Goal: Transaction & Acquisition: Obtain resource

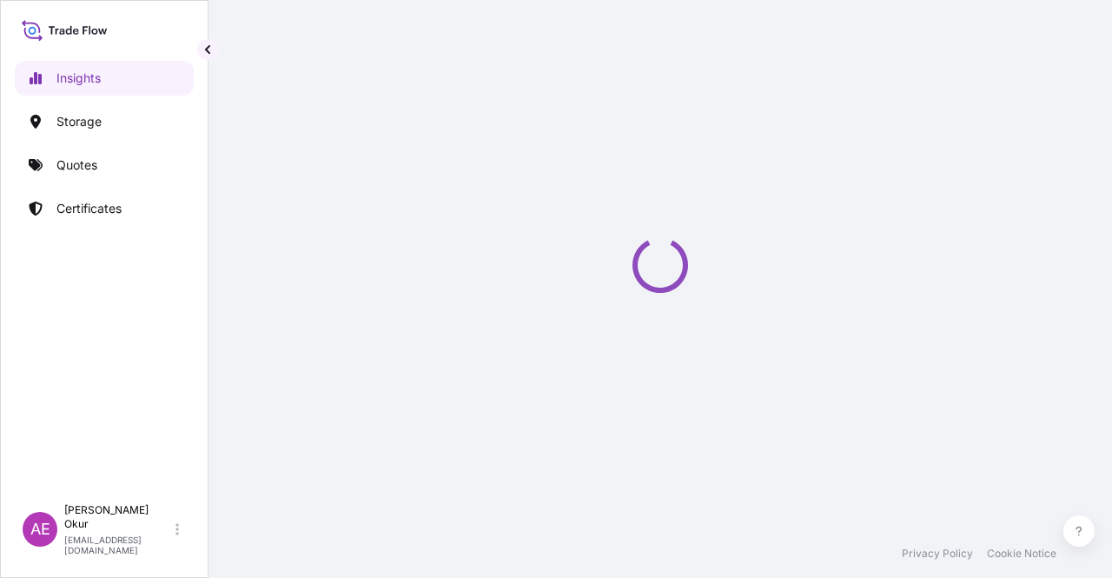
select select "2025"
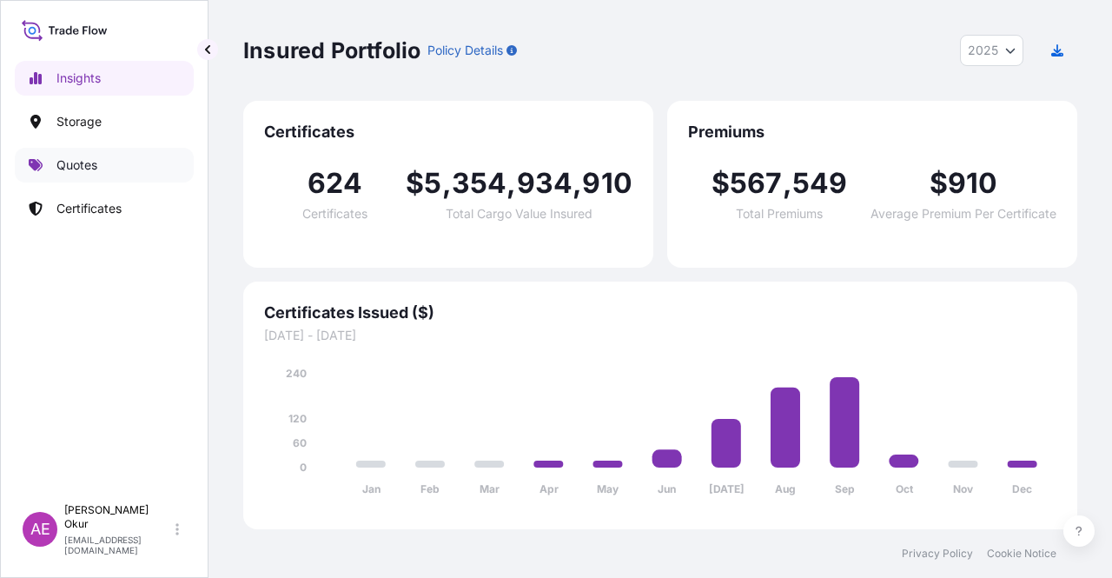
click at [82, 150] on link "Quotes" at bounding box center [104, 165] width 179 height 35
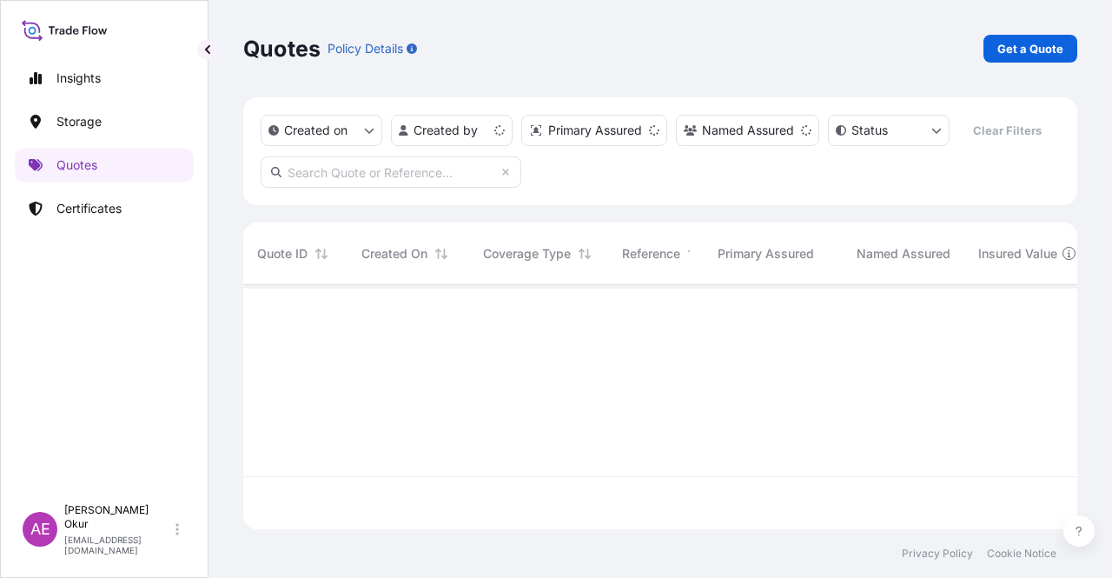
scroll to position [241, 820]
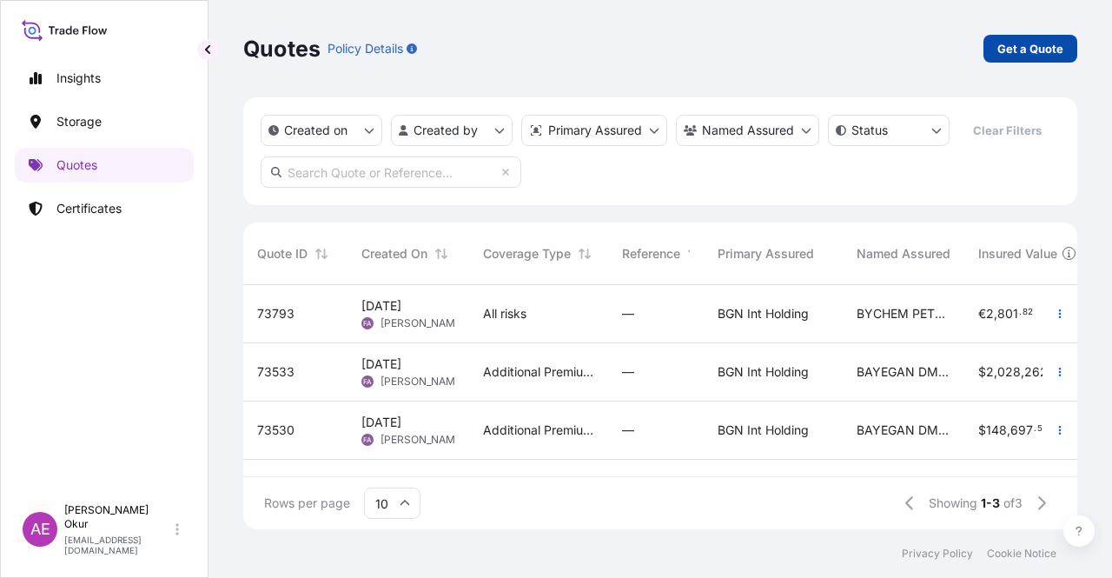
click at [1012, 56] on link "Get a Quote" at bounding box center [1030, 49] width 94 height 28
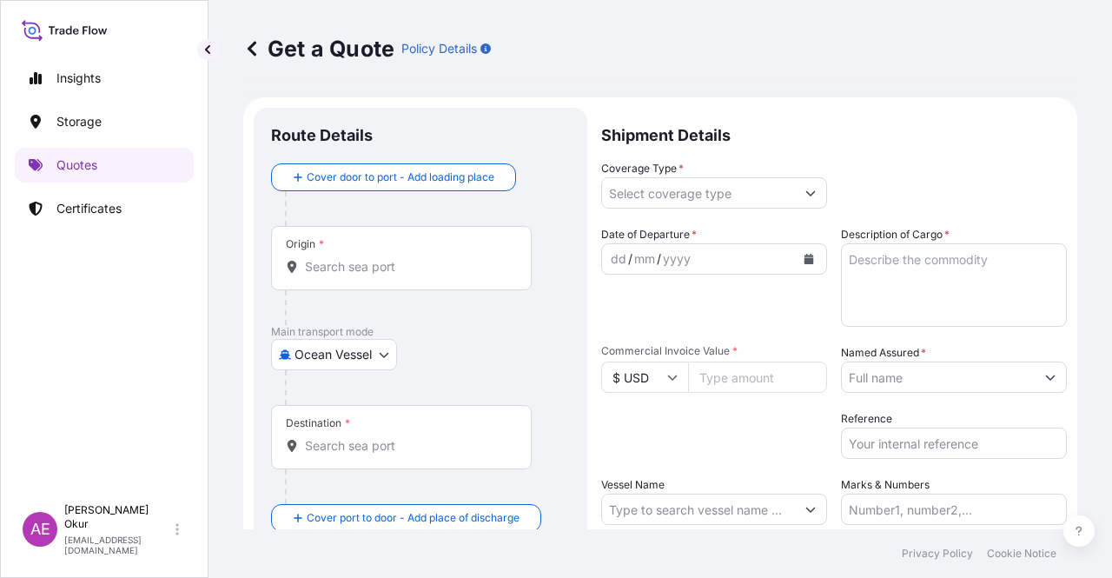
scroll to position [28, 0]
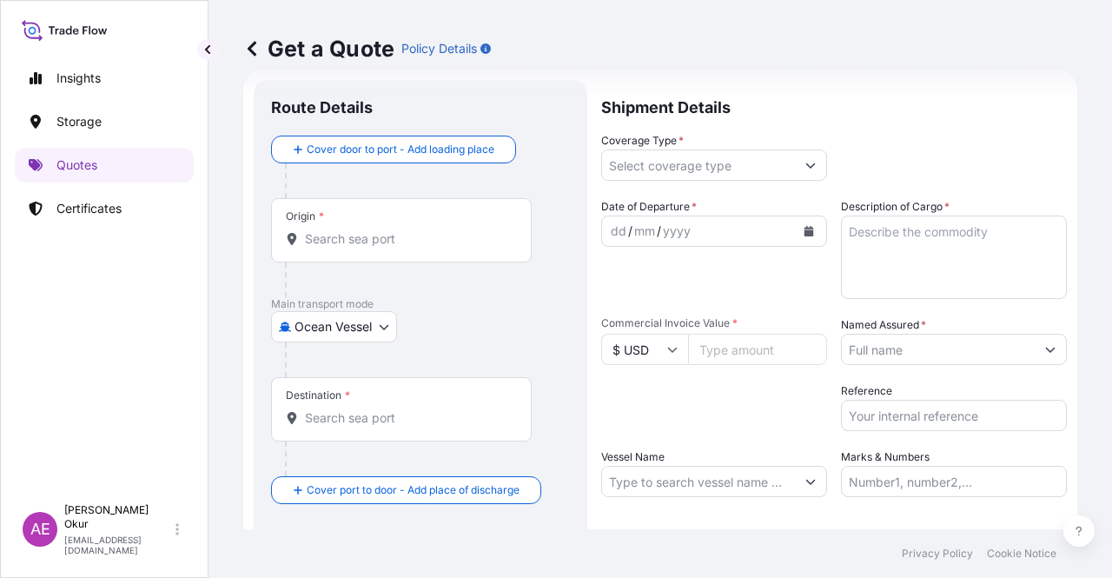
click at [325, 322] on body "Insights Storage Quotes Certificates AE Alp Eren Okur [EMAIL_ADDRESS][DOMAIN_NA…" at bounding box center [556, 289] width 1112 height 578
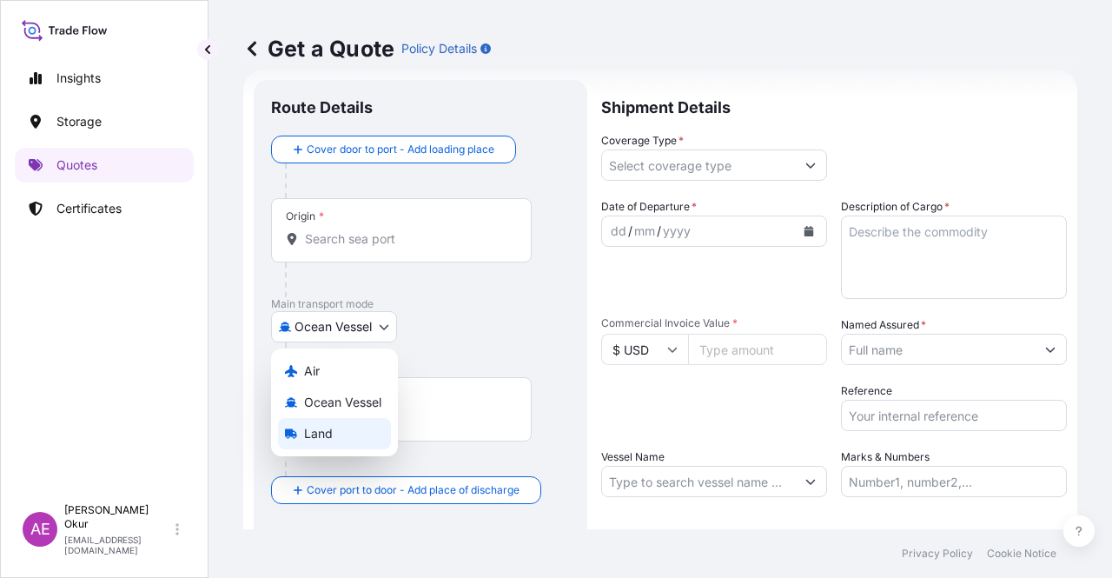
click at [327, 440] on span "Land" at bounding box center [318, 433] width 29 height 17
select select "Land"
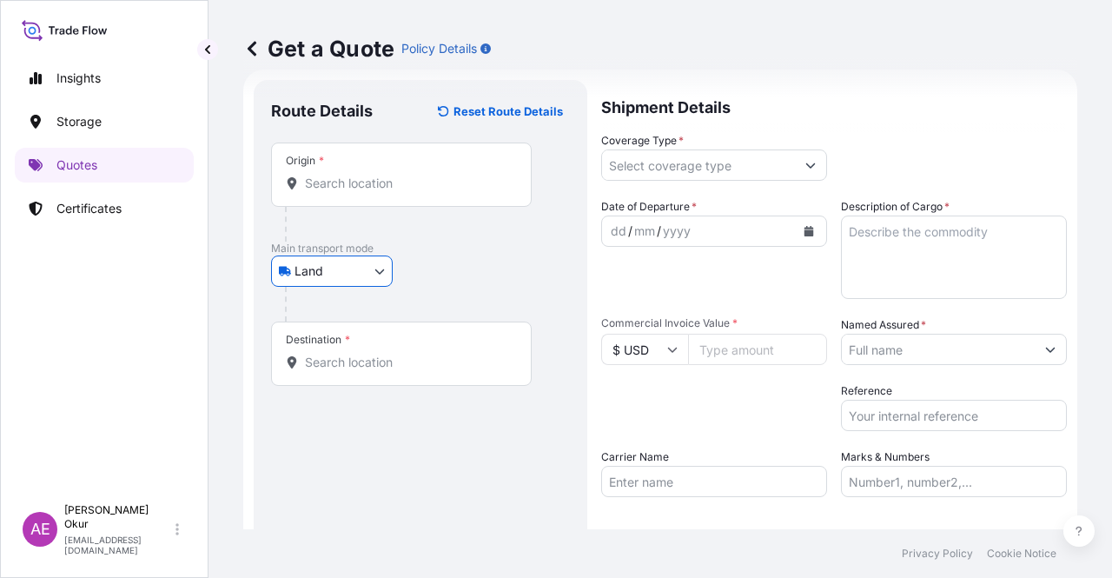
click at [362, 168] on div "Origin *" at bounding box center [401, 174] width 261 height 64
click at [362, 175] on input "Origin *" at bounding box center [407, 183] width 205 height 17
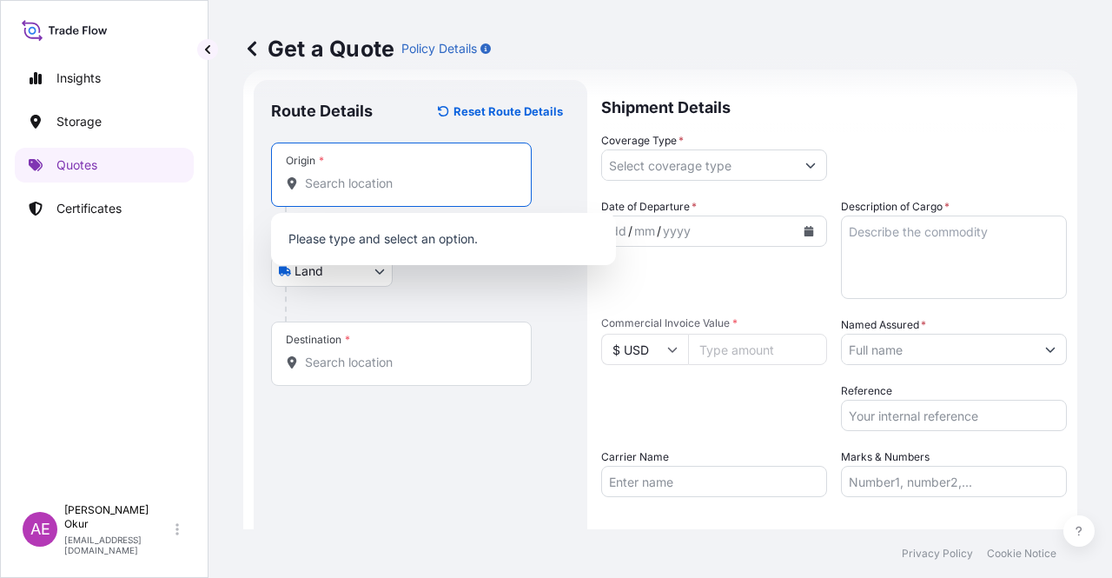
paste input "[GEOGRAPHIC_DATA]"
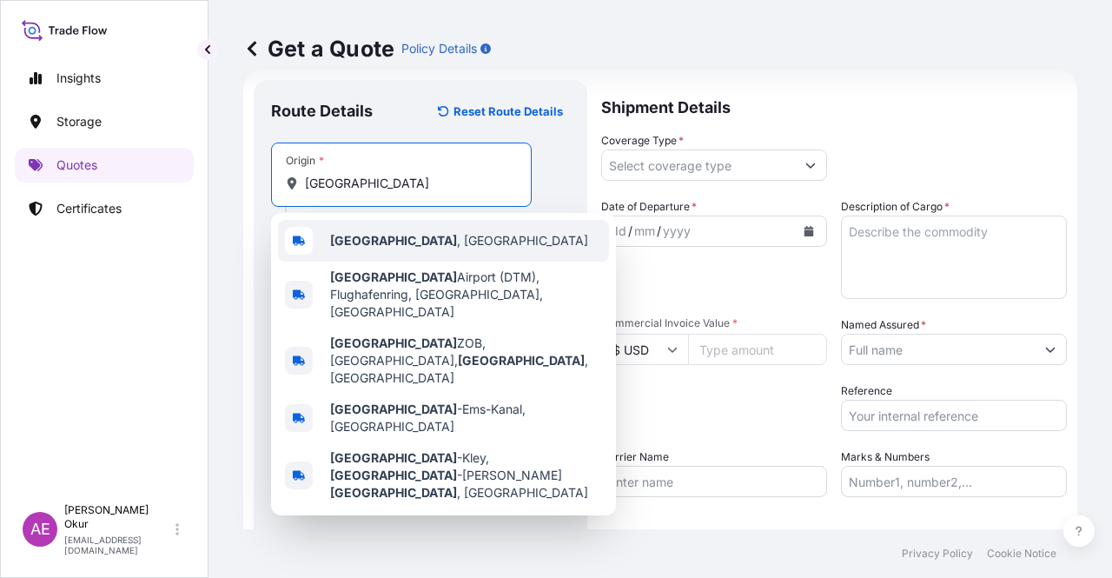
click at [390, 245] on span "[GEOGRAPHIC_DATA] , [GEOGRAPHIC_DATA]" at bounding box center [459, 240] width 258 height 17
type input "[GEOGRAPHIC_DATA], [GEOGRAPHIC_DATA]"
click at [383, 233] on input "Text to appear on certificate" at bounding box center [401, 225] width 261 height 31
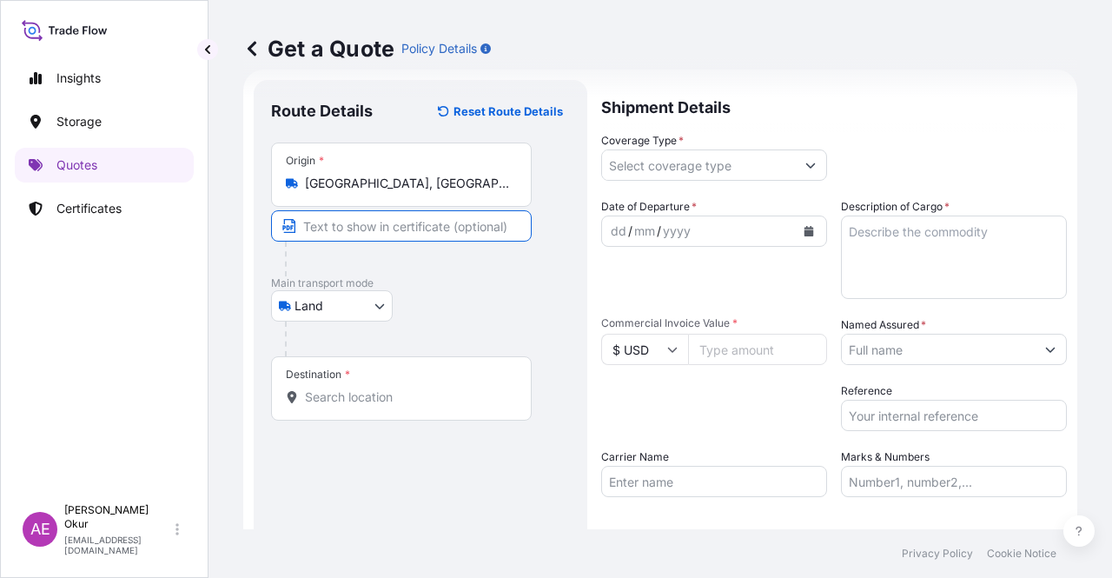
paste input "[GEOGRAPHIC_DATA]"
type input "[GEOGRAPHIC_DATA] / [GEOGRAPHIC_DATA]"
click at [373, 394] on input "Destination *" at bounding box center [407, 396] width 205 height 17
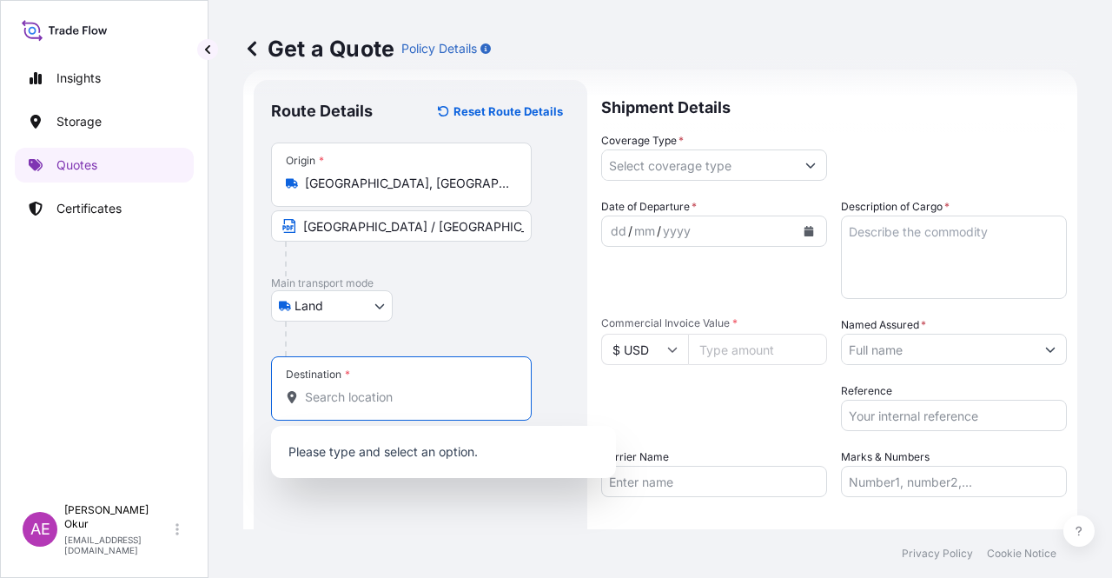
paste input "KOCAELI"
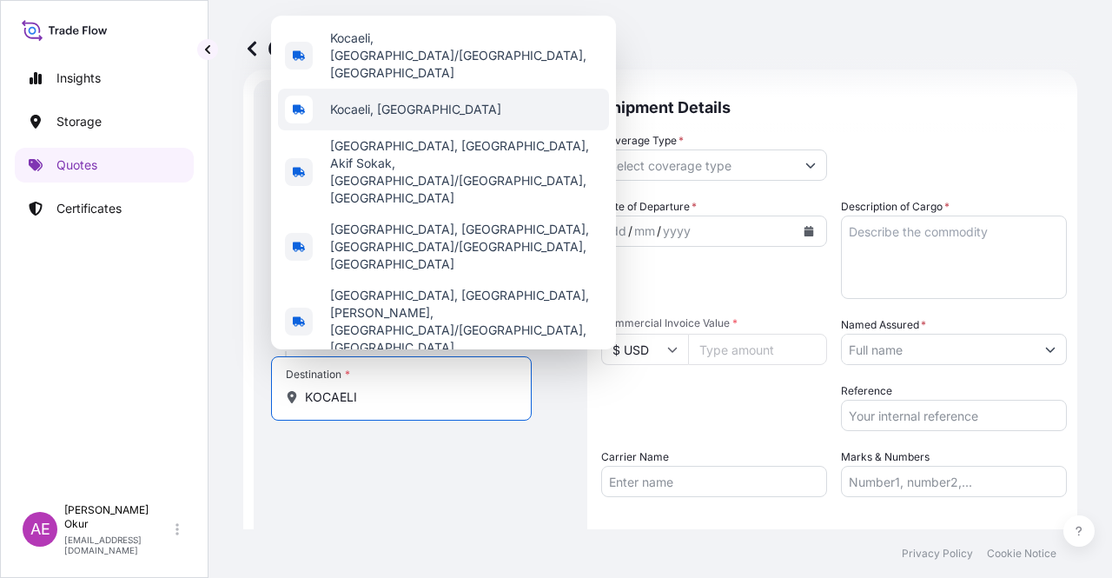
click at [374, 118] on span "Kocaeli, [GEOGRAPHIC_DATA]" at bounding box center [415, 109] width 171 height 17
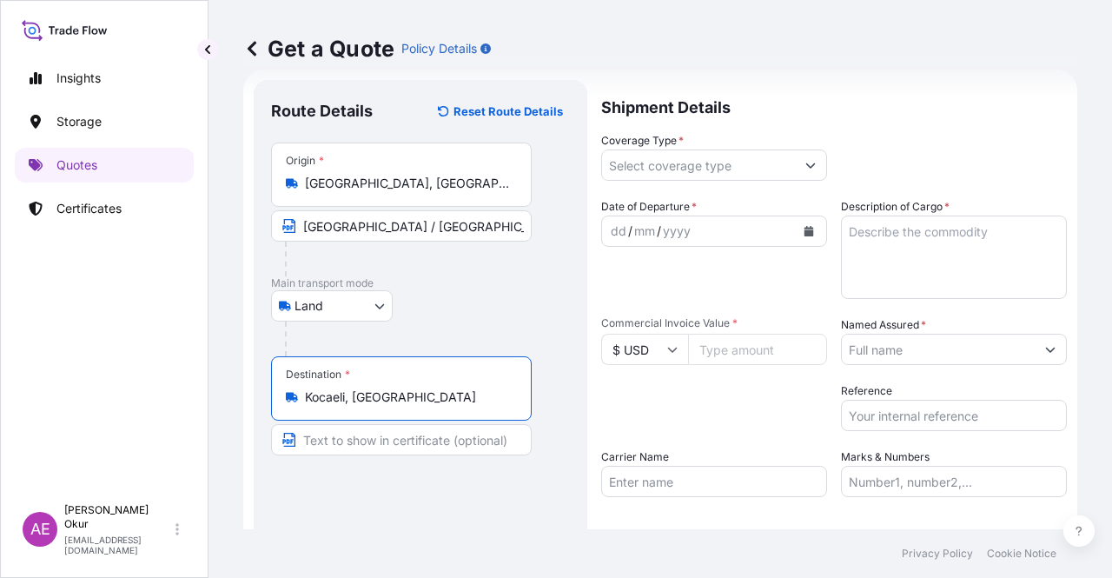
type input "Kocaeli, [GEOGRAPHIC_DATA]"
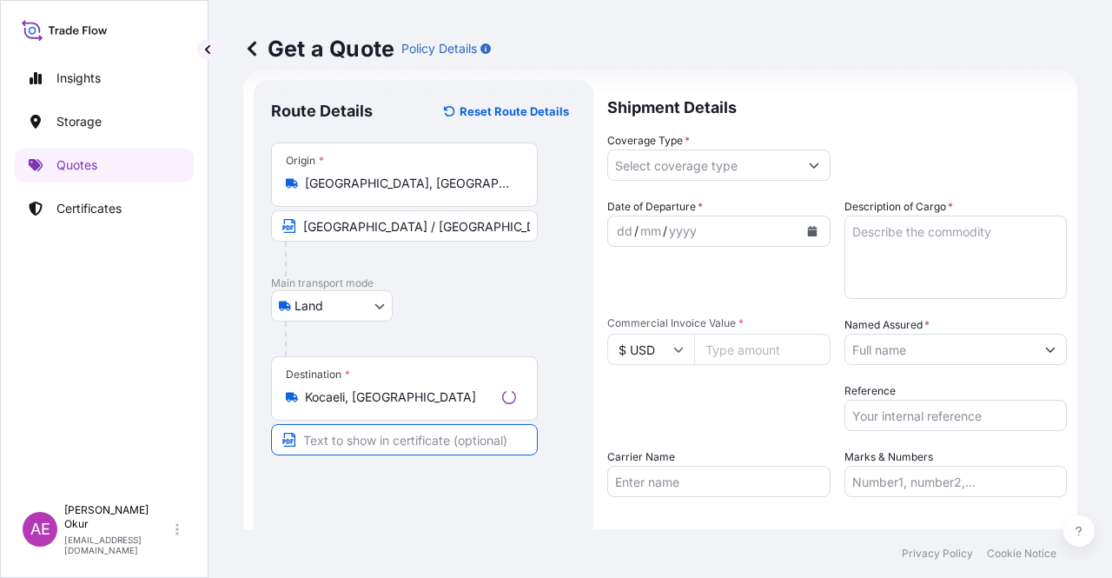
click at [335, 440] on input "Text to appear on certificate" at bounding box center [404, 439] width 267 height 31
paste input "KOCAELI"
type input "KOCAELI / [GEOGRAPHIC_DATA]"
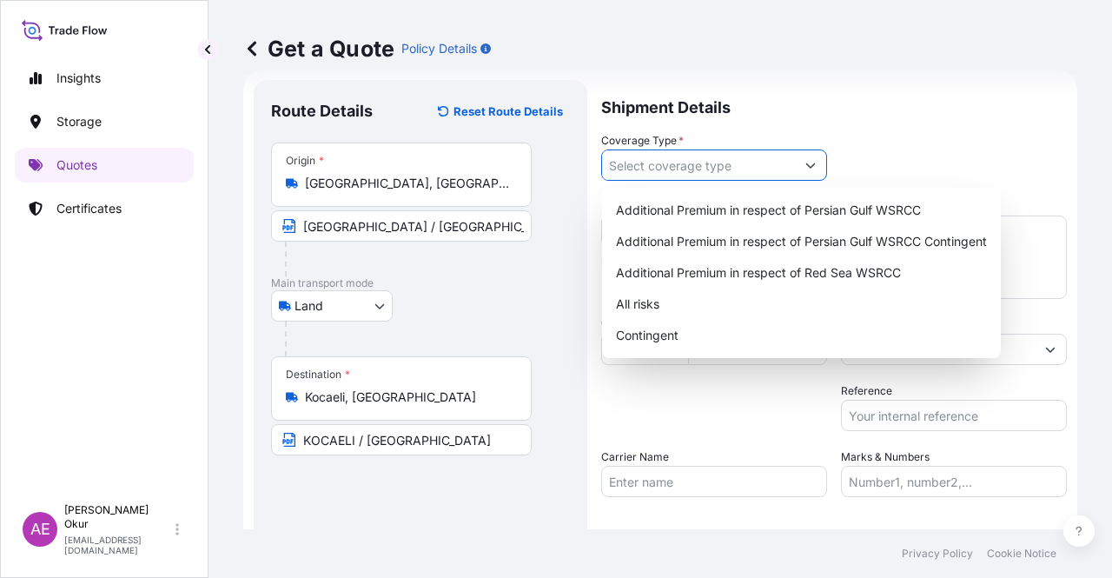
click at [689, 159] on input "Coverage Type *" at bounding box center [698, 164] width 193 height 31
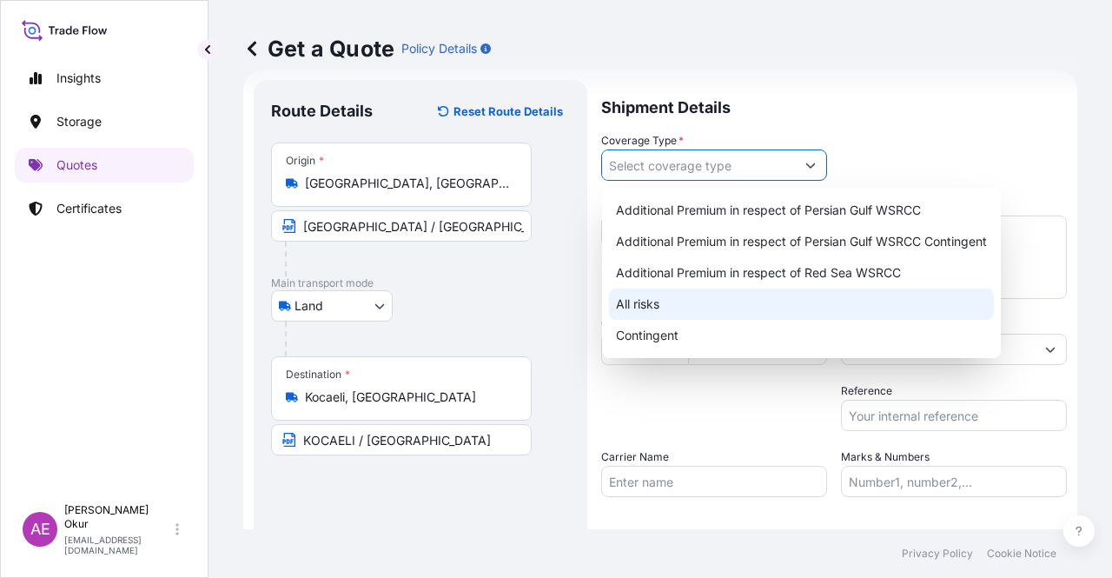
click at [657, 305] on div "All risks" at bounding box center [801, 303] width 385 height 31
type input "All risks"
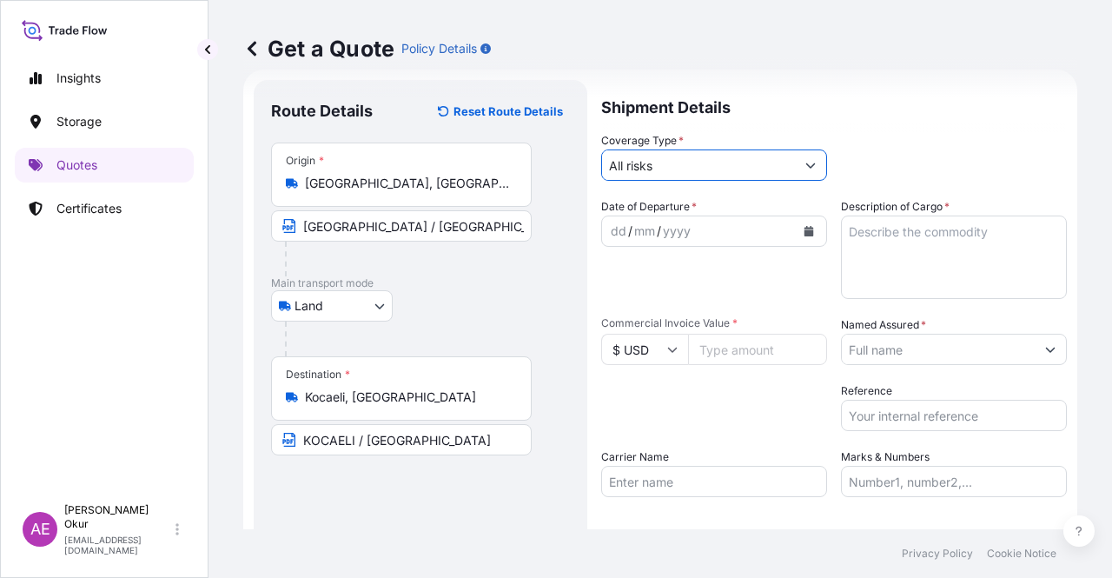
click at [612, 235] on div "dd" at bounding box center [618, 231] width 19 height 21
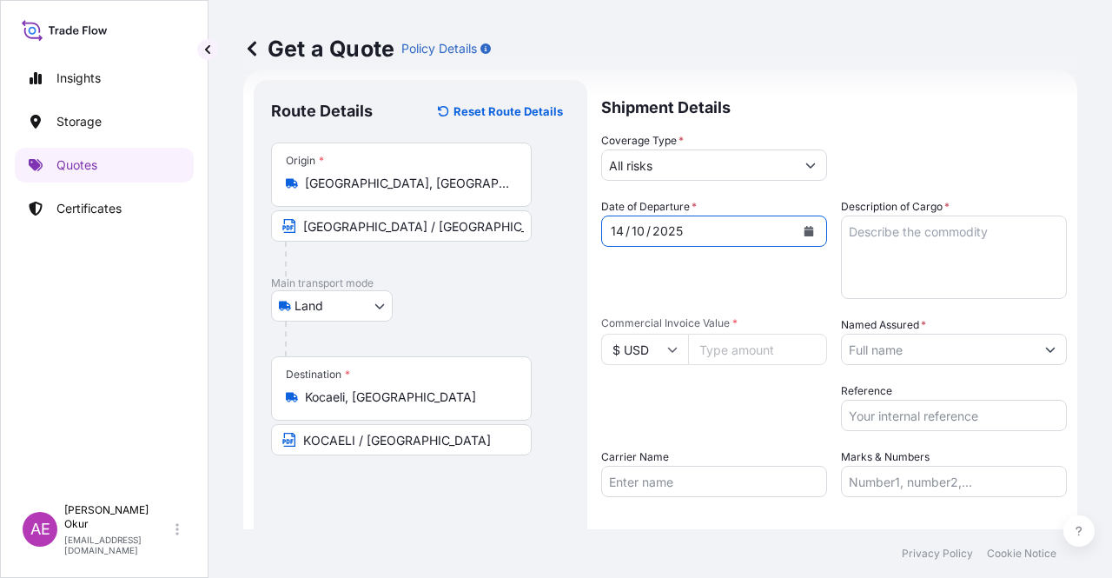
click at [955, 286] on textarea "Description of Cargo *" at bounding box center [954, 256] width 226 height 83
paste textarea "SPECIAL BLACK 4 POWDER"
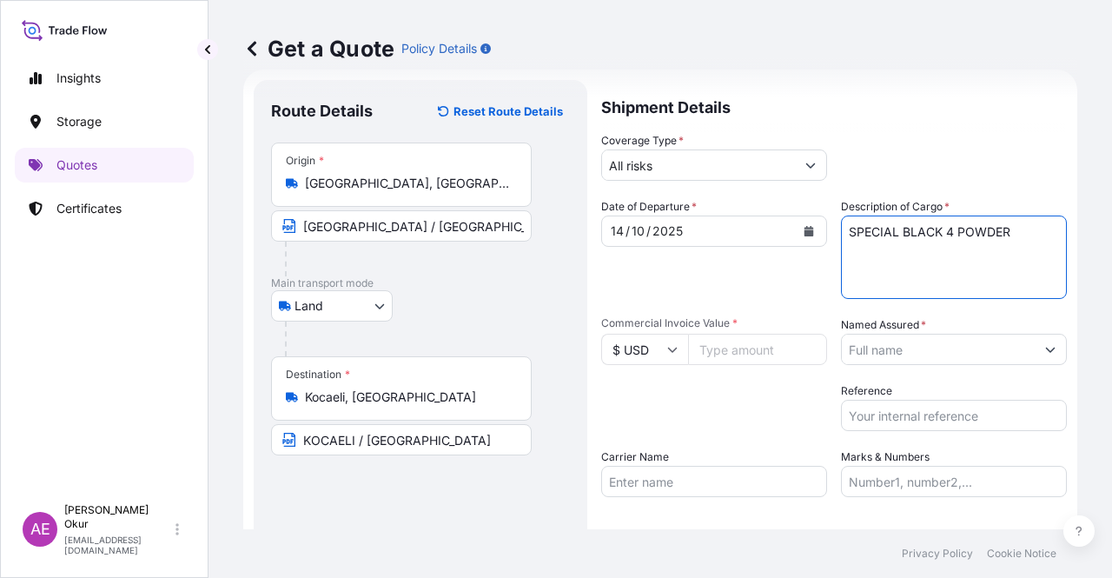
type textarea "SPECIAL BLACK 4 POWDER"
click at [655, 341] on input "$ USD" at bounding box center [644, 349] width 87 height 31
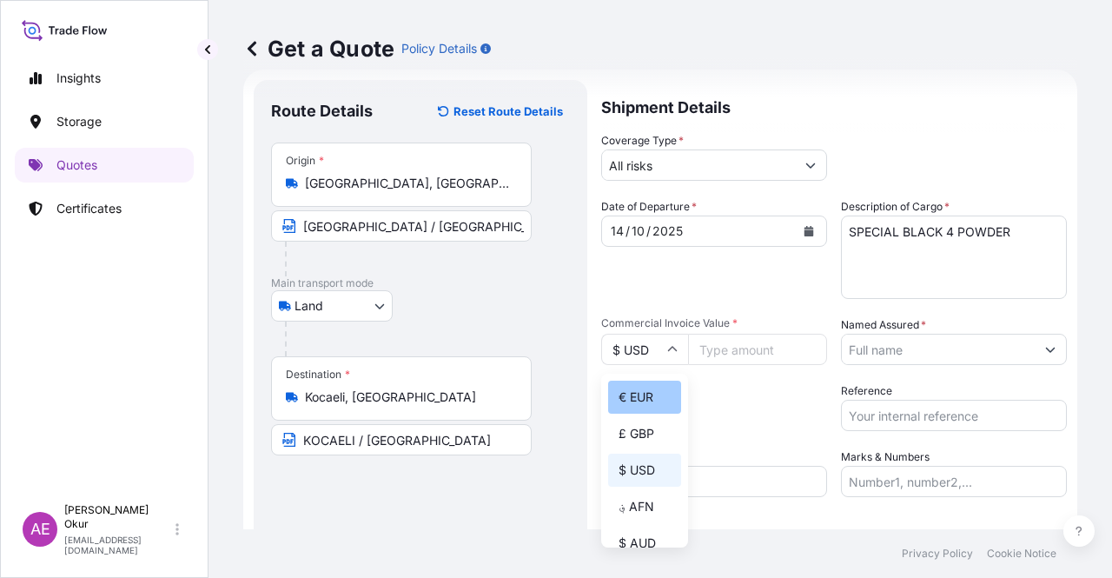
click at [632, 393] on div "€ EUR" at bounding box center [644, 397] width 73 height 33
type input "€ EUR"
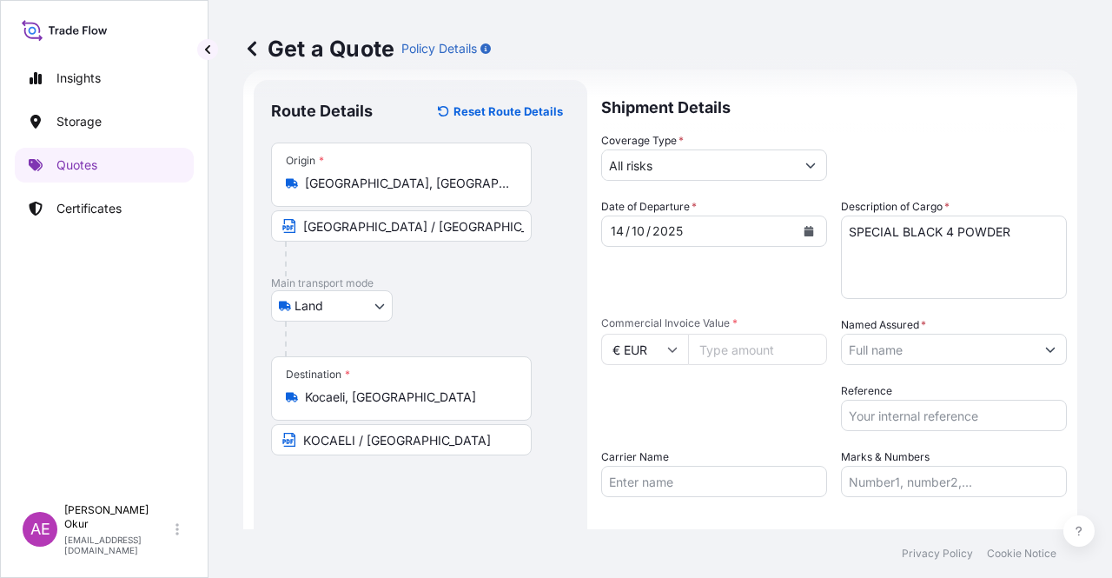
click at [720, 338] on input "Commercial Invoice Value *" at bounding box center [757, 349] width 139 height 31
type input "8712"
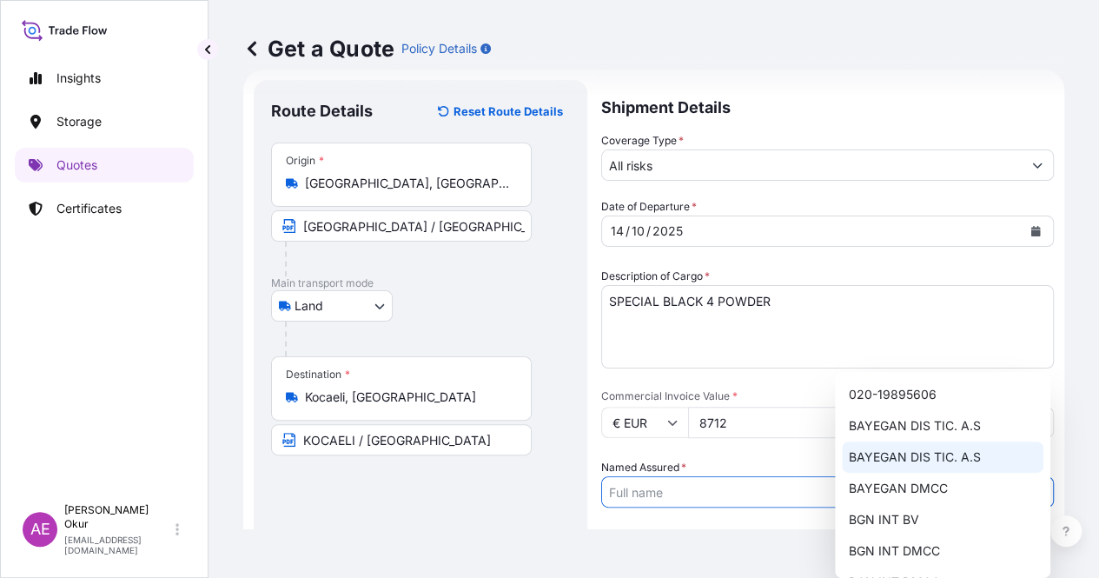
click at [915, 458] on span "BAYEGAN DIS TIC. A.S" at bounding box center [915, 456] width 132 height 17
type input "BAYEGAN DIS TIC. A.S"
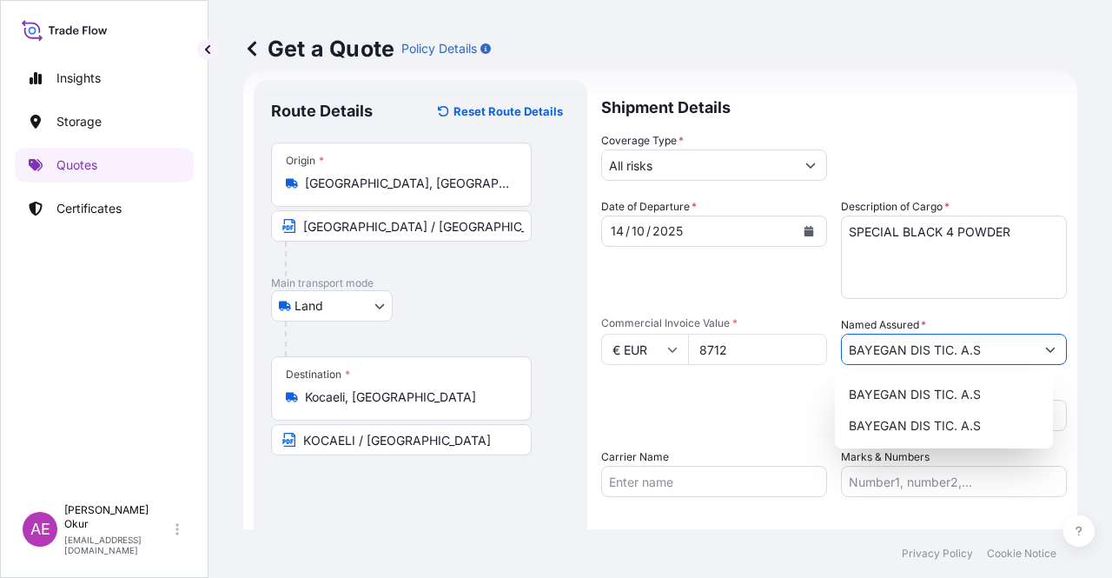
click at [873, 476] on input "Marks & Numbers" at bounding box center [954, 481] width 226 height 31
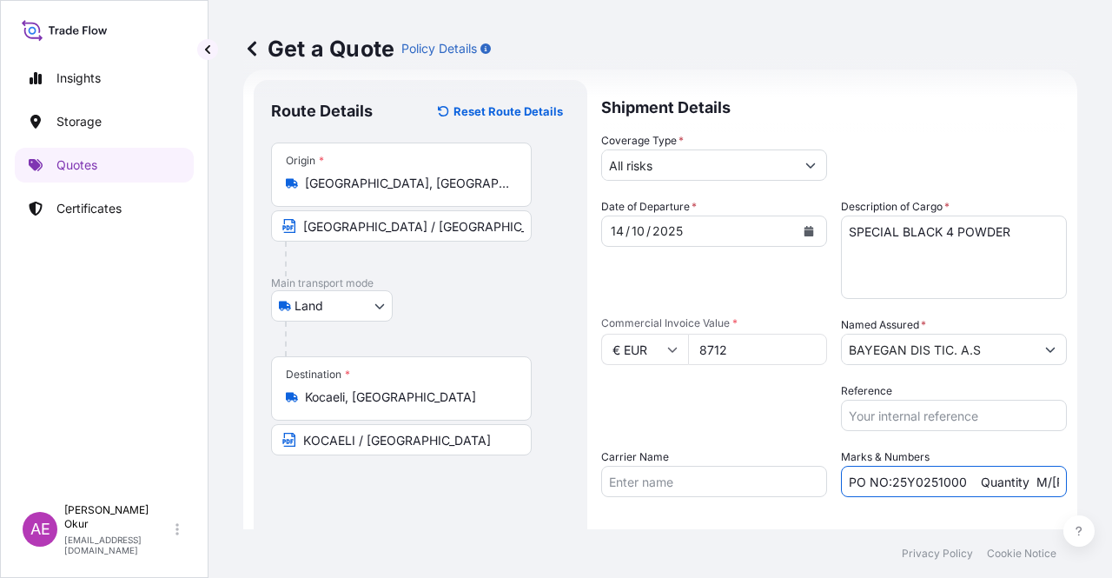
drag, startPoint x: 957, startPoint y: 474, endPoint x: 886, endPoint y: 480, distance: 71.5
click at [886, 480] on input "PO NO:25Y0251000 Quantity M/[PERSON_NAME]: 1.921,45 Premium: USD 176,70" at bounding box center [954, 481] width 226 height 31
paste input "B0137"
drag, startPoint x: 1009, startPoint y: 482, endPoint x: 1036, endPoint y: 482, distance: 26.1
click at [1036, 482] on input "PO NO:25B0137000 Quantity M/[PERSON_NAME]: 1.921,45 Premium: USD 176,70" at bounding box center [954, 481] width 226 height 31
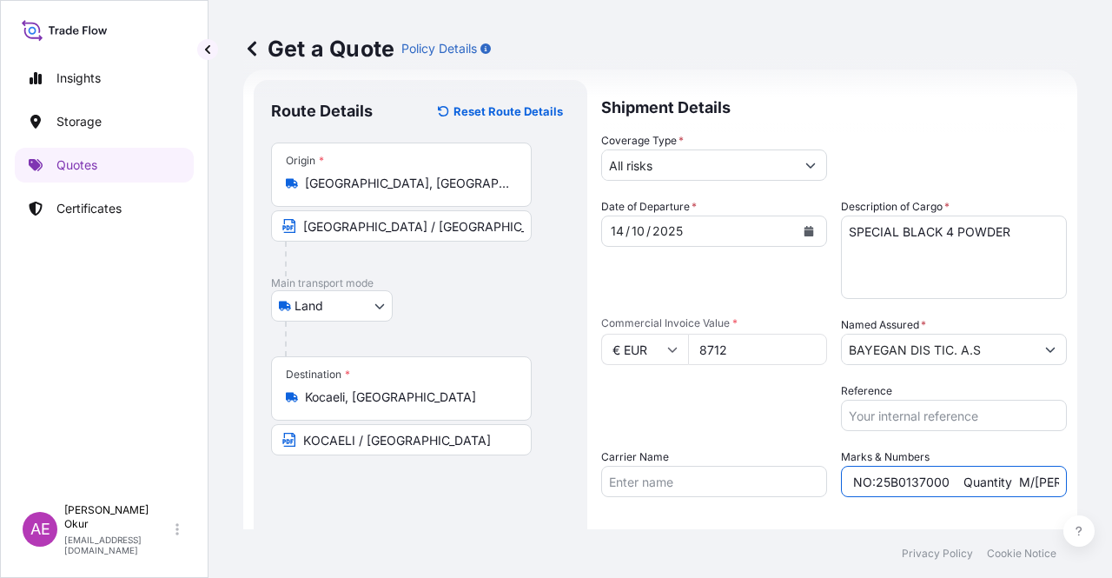
click at [1036, 482] on input "PO NO:25B0137000 Quantity M/[PERSON_NAME]: 1.921,45 Premium: USD 176,70" at bounding box center [954, 481] width 226 height 31
drag, startPoint x: 1049, startPoint y: 480, endPoint x: 1063, endPoint y: 477, distance: 15.2
click at [1064, 480] on div "Get a Quote Policy Details Route Details Reset Route Details Place of loading R…" at bounding box center [659, 264] width 903 height 529
click at [940, 472] on input "PO NO:25B0137000 Quantity M/[PERSON_NAME]: 1.921,45 Premium: USD 176,70" at bounding box center [954, 481] width 226 height 31
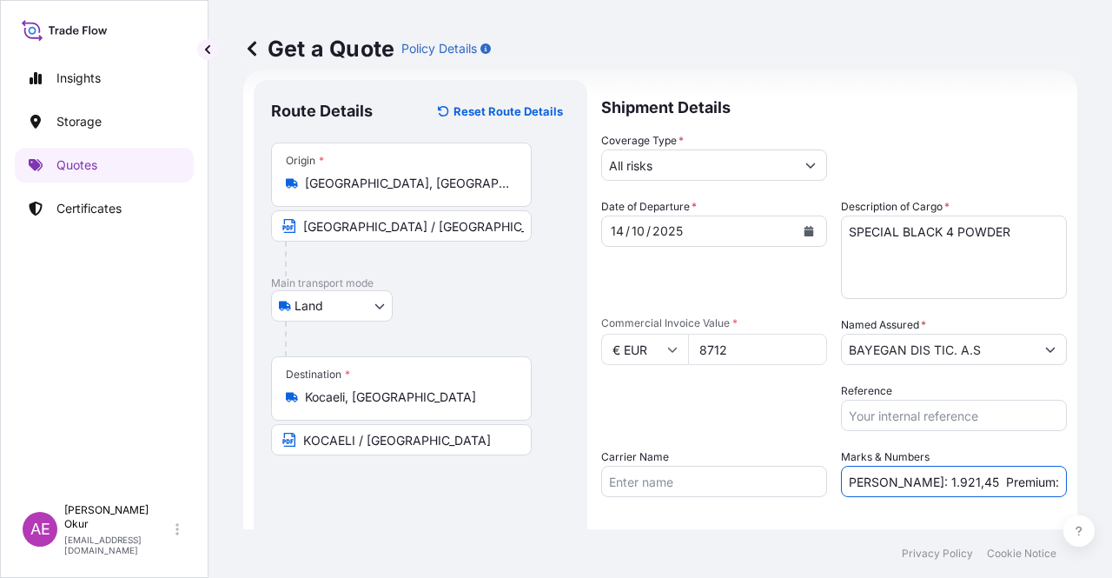
drag, startPoint x: 869, startPoint y: 482, endPoint x: 913, endPoint y: 476, distance: 44.7
click at [914, 477] on input "PO NO:25B0137000 Quantity M/[PERSON_NAME]: 1.921,45 Premium: USD 176,70" at bounding box center [954, 481] width 226 height 31
paste input "0,880"
drag, startPoint x: 1029, startPoint y: 473, endPoint x: 1111, endPoint y: 473, distance: 81.7
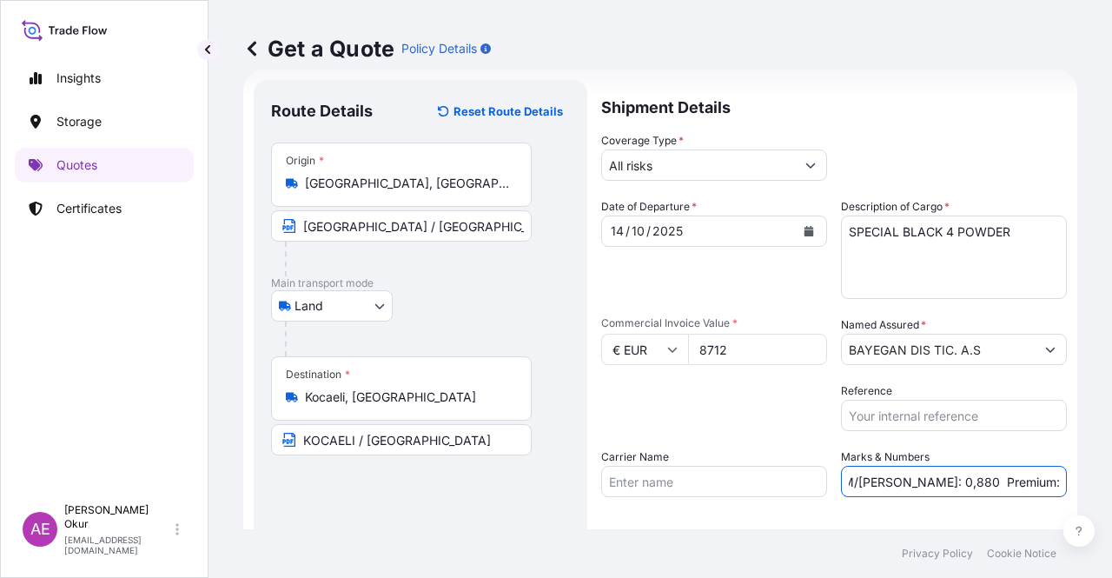
click at [1111, 473] on div "Get a Quote Policy Details Route Details Reset Route Details Place of loading R…" at bounding box center [659, 264] width 903 height 529
click at [1017, 470] on input "PO NO:25B0137000 Quantity M/[PERSON_NAME]: 0,880 Premium: USD 176,70" at bounding box center [954, 481] width 226 height 31
drag, startPoint x: 1006, startPoint y: 482, endPoint x: 984, endPoint y: 484, distance: 21.8
click at [984, 484] on input "PO NO:25B0137000 Quantity M/[PERSON_NAME]: 0,880 Premium: USD 176,70" at bounding box center [954, 481] width 226 height 31
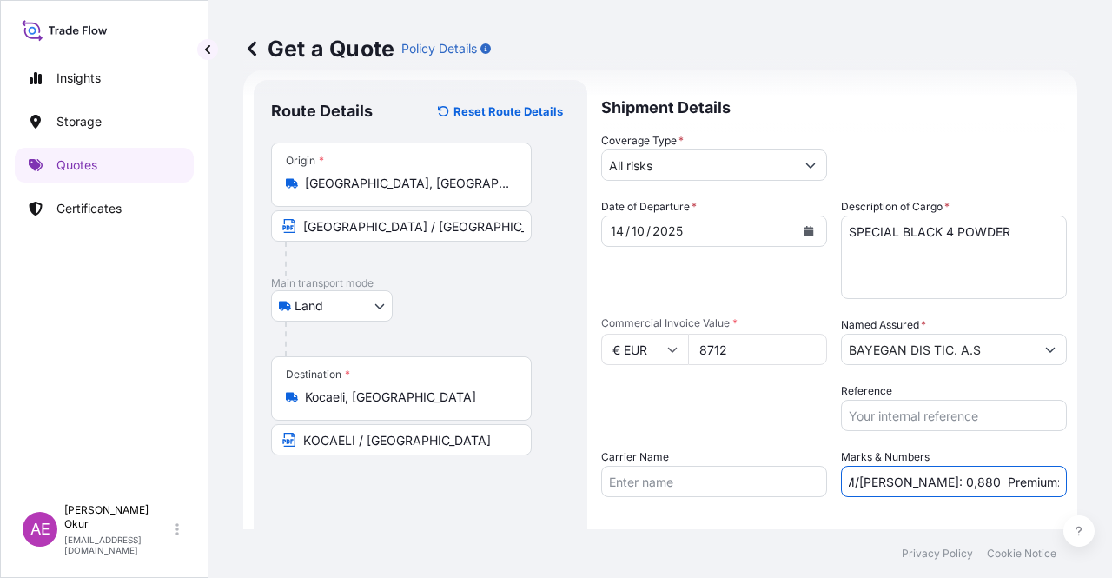
drag, startPoint x: 1020, startPoint y: 480, endPoint x: 1111, endPoint y: 480, distance: 91.2
click at [1111, 480] on div "Get a Quote Policy Details Route Details Reset Route Details Place of loading R…" at bounding box center [659, 264] width 903 height 529
paste input "0,96"
click at [1018, 482] on input "PO NO:25B0137000 Quantity M/[PERSON_NAME]: 0,880 Premium: EUR0,96" at bounding box center [954, 481] width 226 height 31
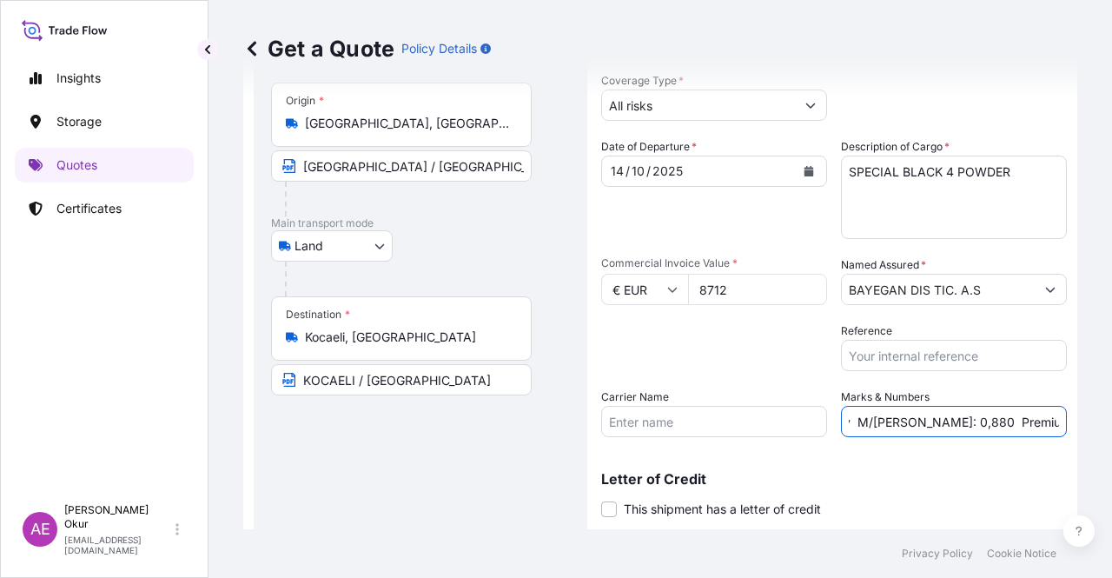
scroll to position [135, 0]
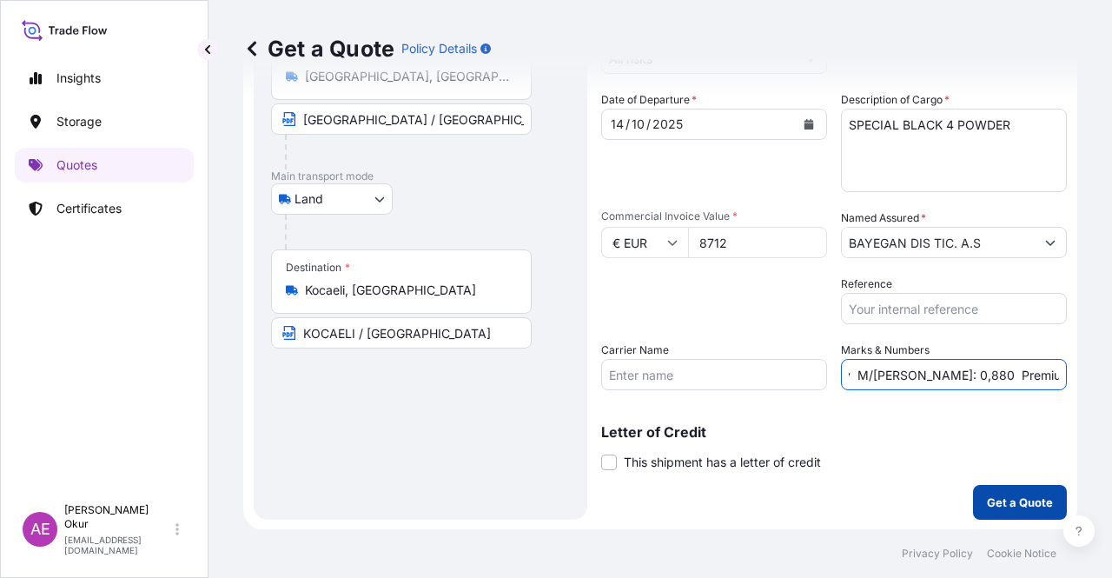
type input "PO NO:25B0137000 Quantity M/[PERSON_NAME]: 0,880 Premium: EUR 0,96"
click at [998, 501] on p "Get a Quote" at bounding box center [1020, 501] width 66 height 17
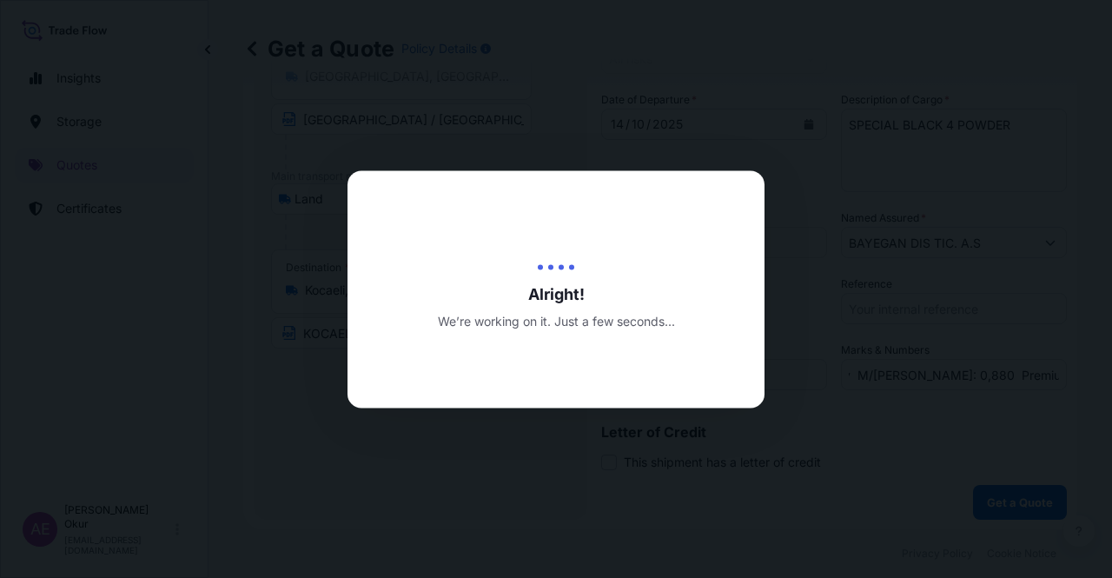
scroll to position [0, 0]
select select "Land"
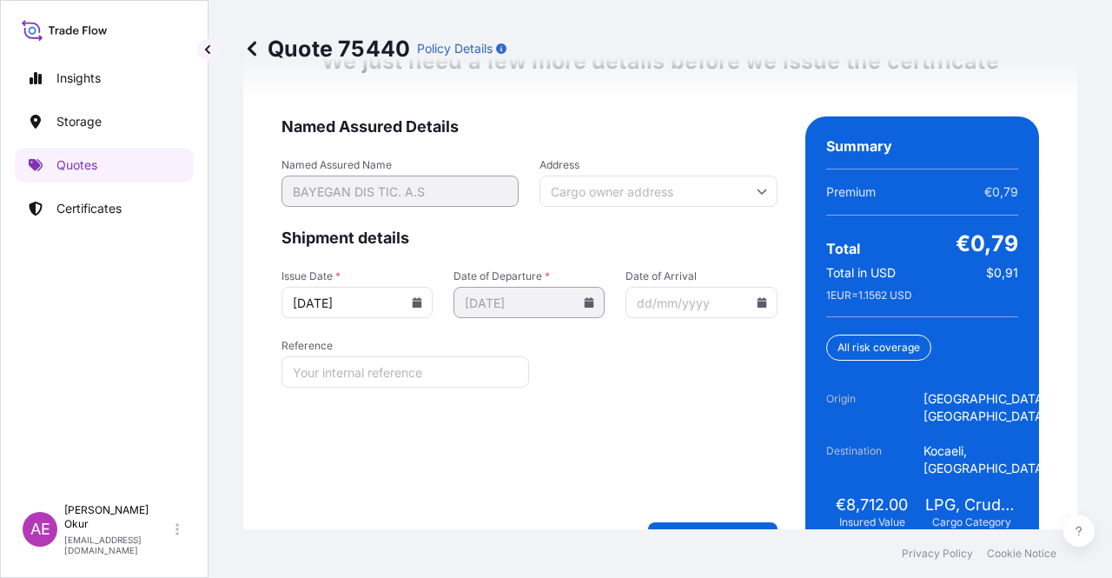
scroll to position [2346, 0]
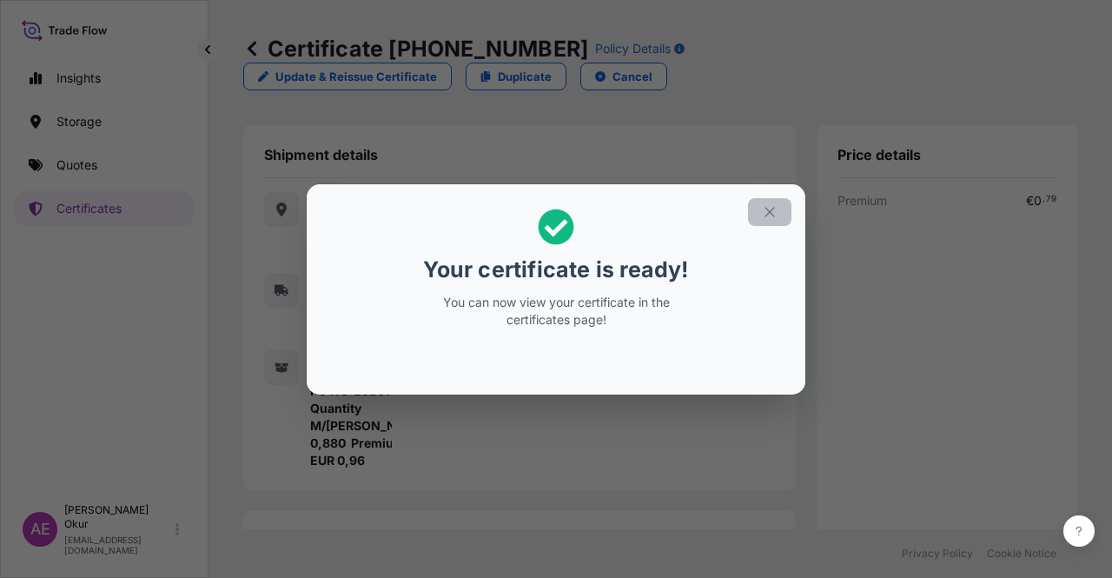
click at [772, 213] on icon "button" at bounding box center [770, 212] width 16 height 16
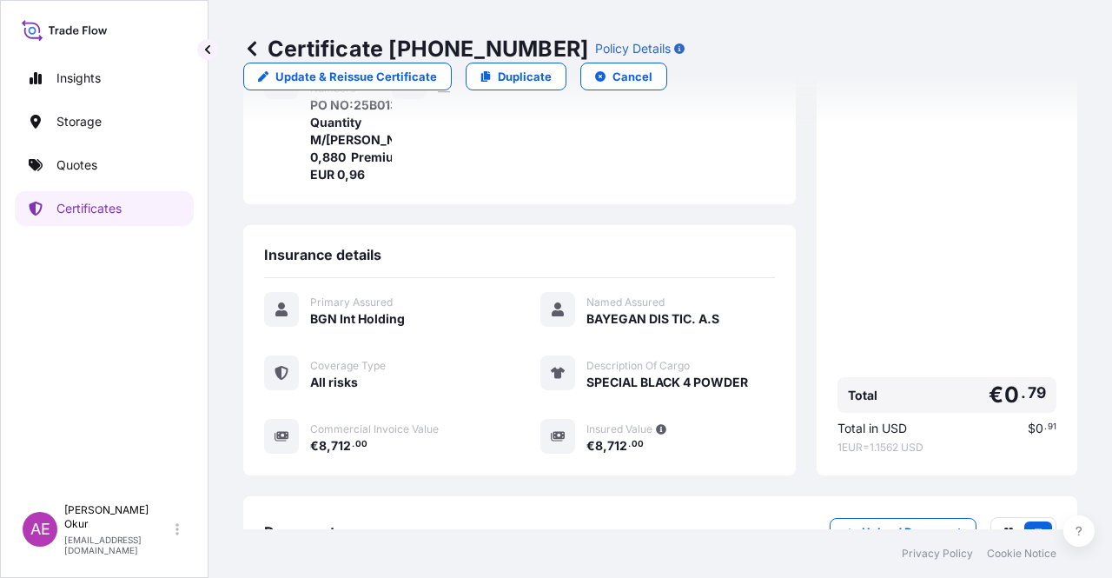
scroll to position [400, 0]
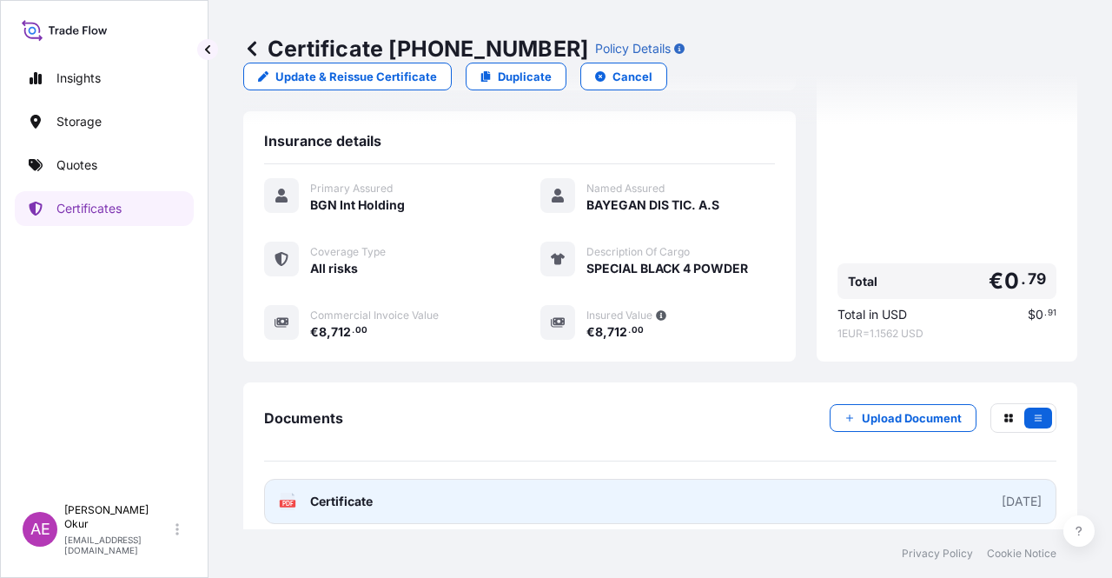
click at [329, 493] on span "Certificate" at bounding box center [341, 501] width 63 height 17
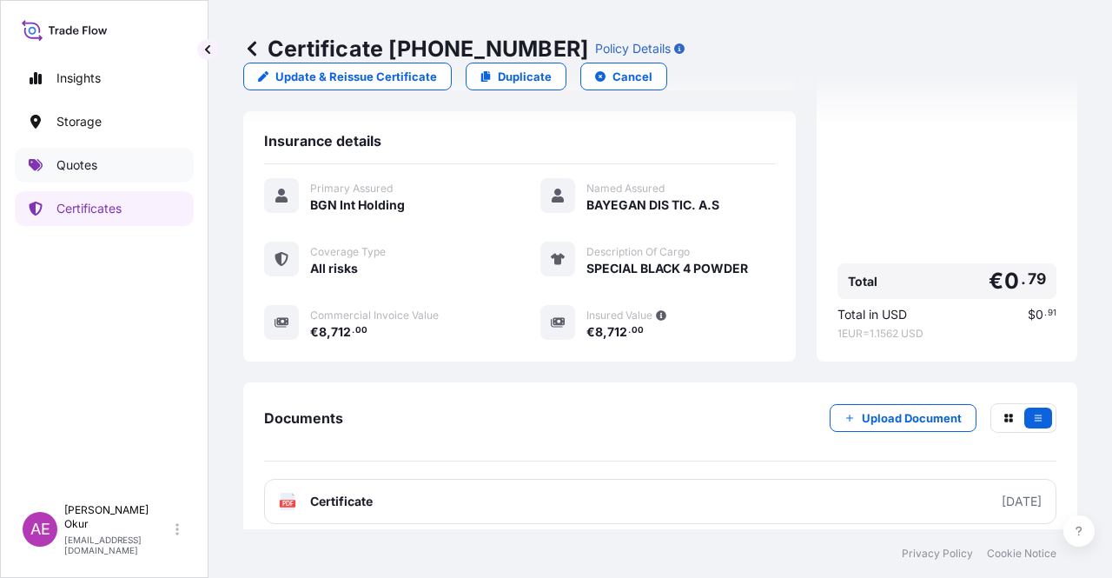
click at [115, 174] on link "Quotes" at bounding box center [104, 165] width 179 height 35
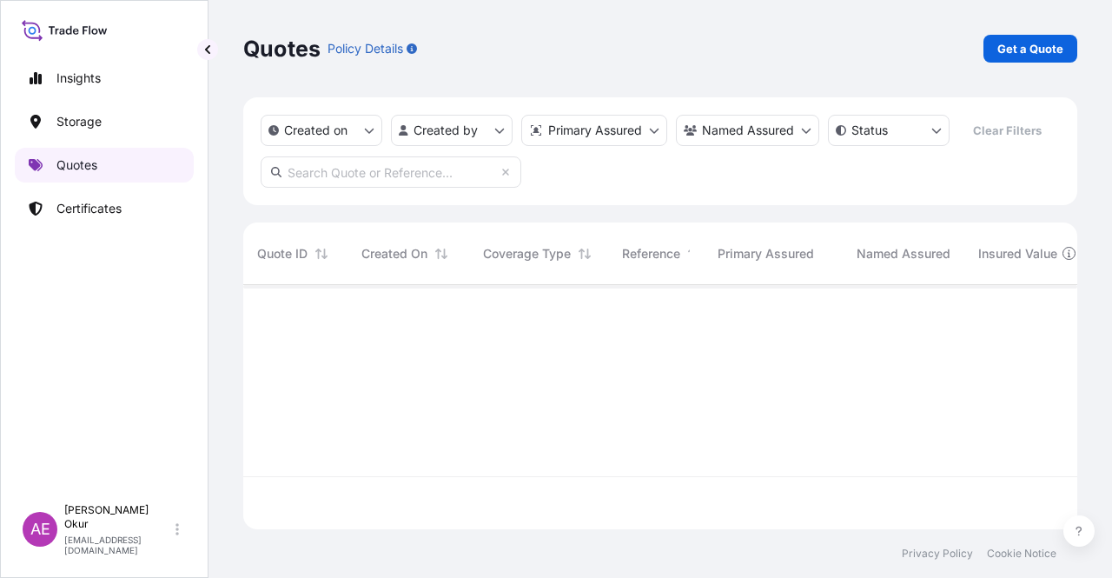
scroll to position [241, 820]
click at [1041, 58] on link "Get a Quote" at bounding box center [1030, 49] width 94 height 28
select select "Ocean Vessel"
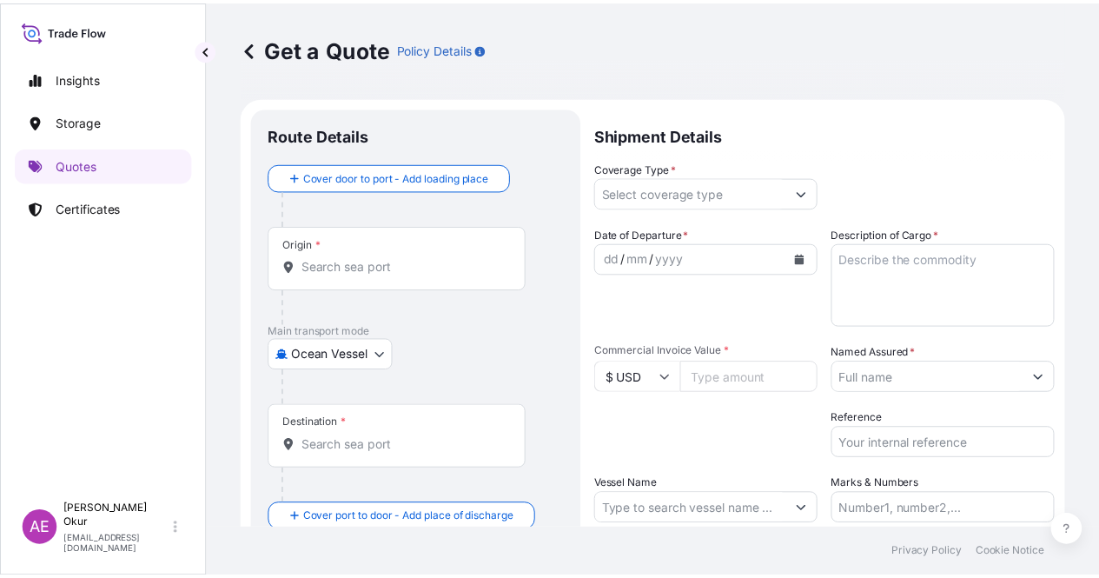
scroll to position [28, 0]
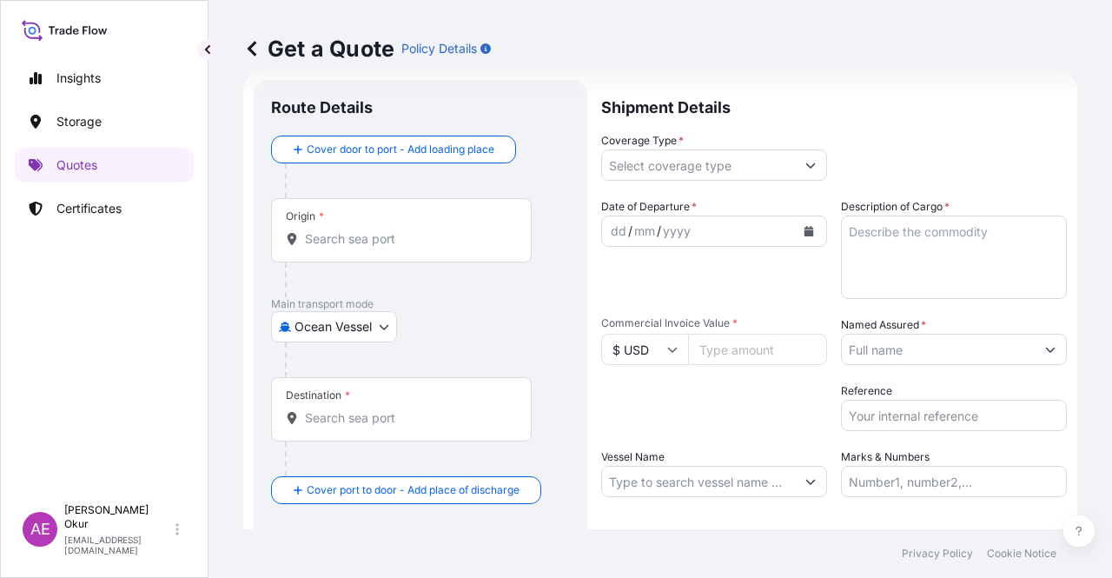
click at [402, 213] on div "Origin *" at bounding box center [401, 230] width 261 height 64
click at [402, 230] on input "Origin *" at bounding box center [407, 238] width 205 height 17
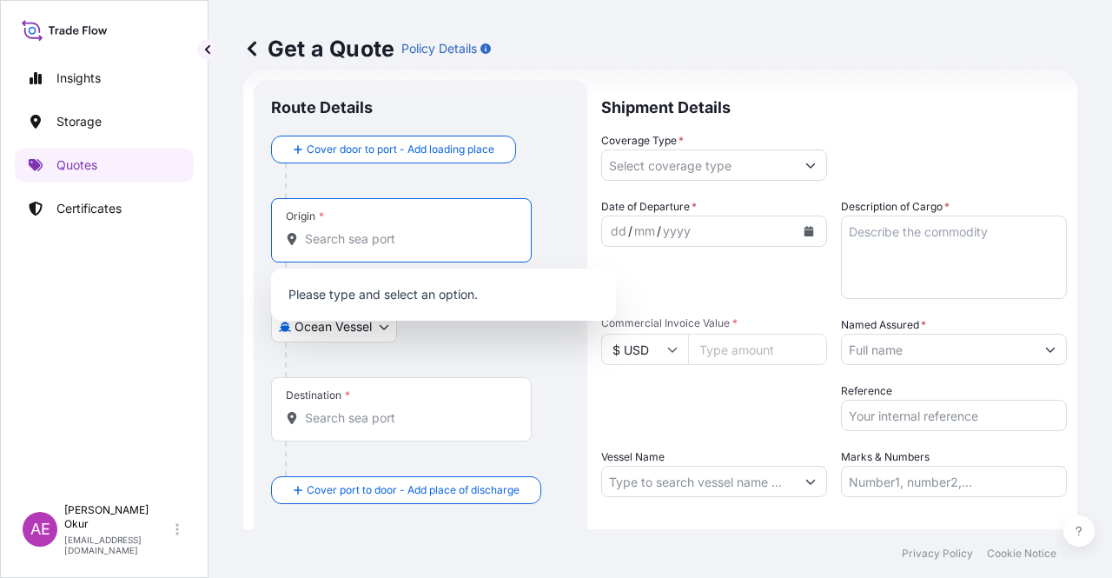
paste input "KOCAELI"
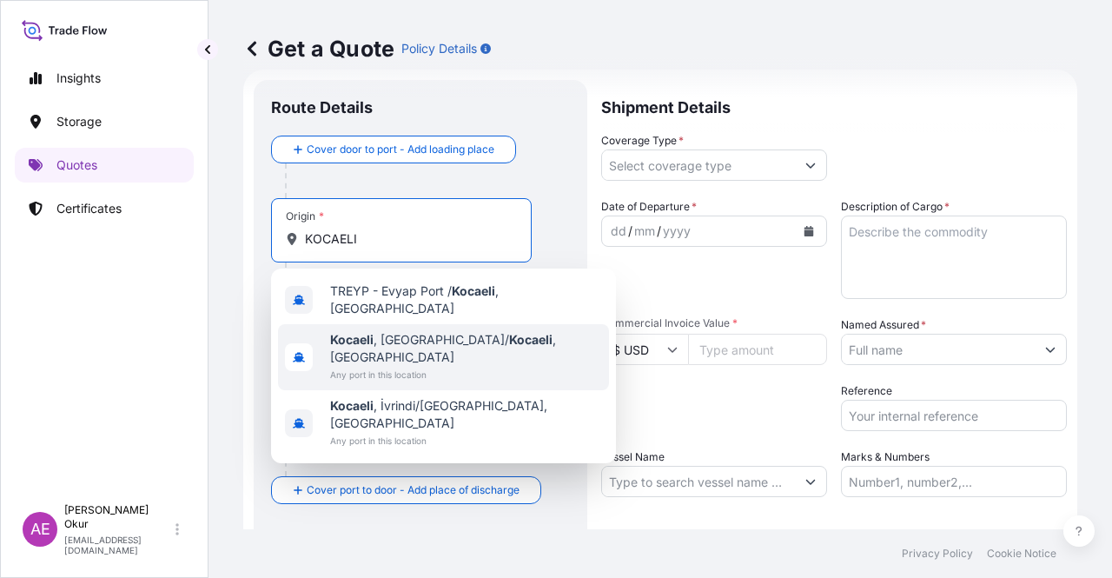
click at [406, 331] on span "Kocaeli , [GEOGRAPHIC_DATA]/ [GEOGRAPHIC_DATA] , [GEOGRAPHIC_DATA]" at bounding box center [466, 348] width 272 height 35
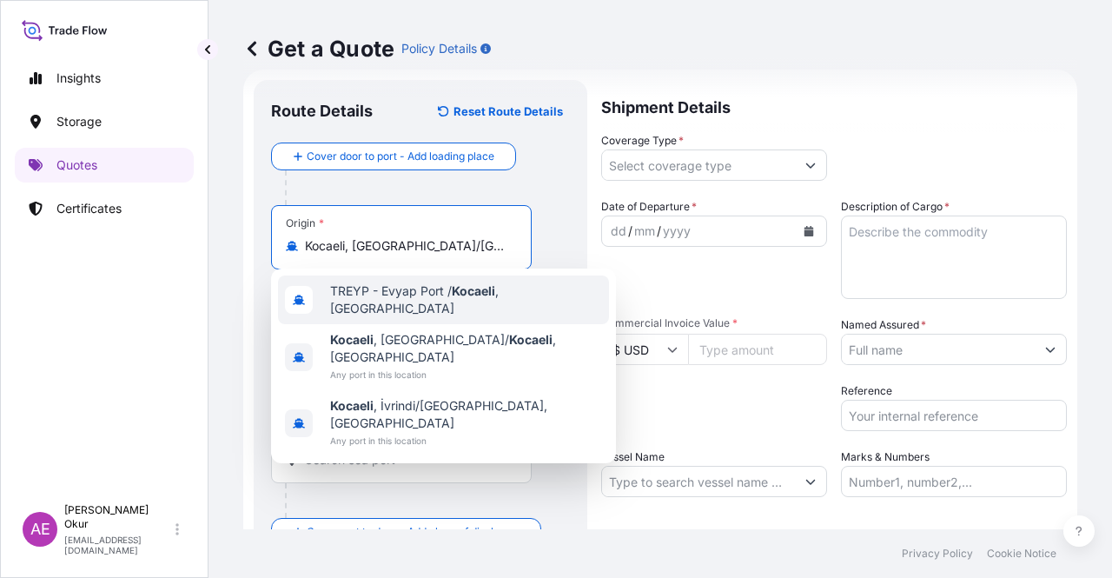
type input "Kocaeli, [GEOGRAPHIC_DATA]/[GEOGRAPHIC_DATA], [GEOGRAPHIC_DATA]"
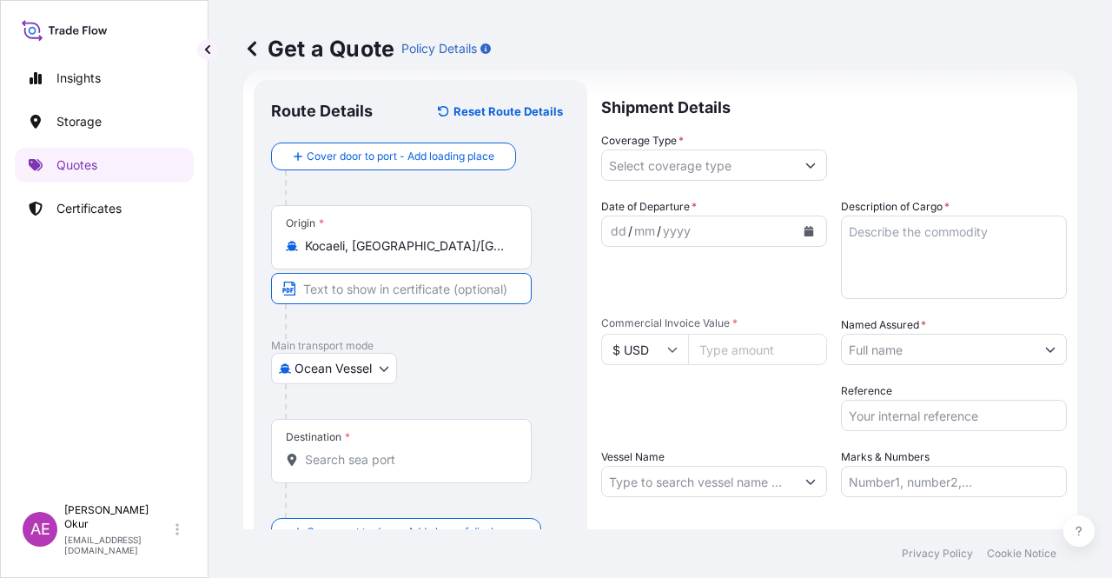
click at [387, 277] on input "Text to appear on certificate" at bounding box center [401, 288] width 261 height 31
paste input "KOCAELI"
type input "KOCAELI / [GEOGRAPHIC_DATA]"
click at [360, 503] on div at bounding box center [408, 500] width 247 height 35
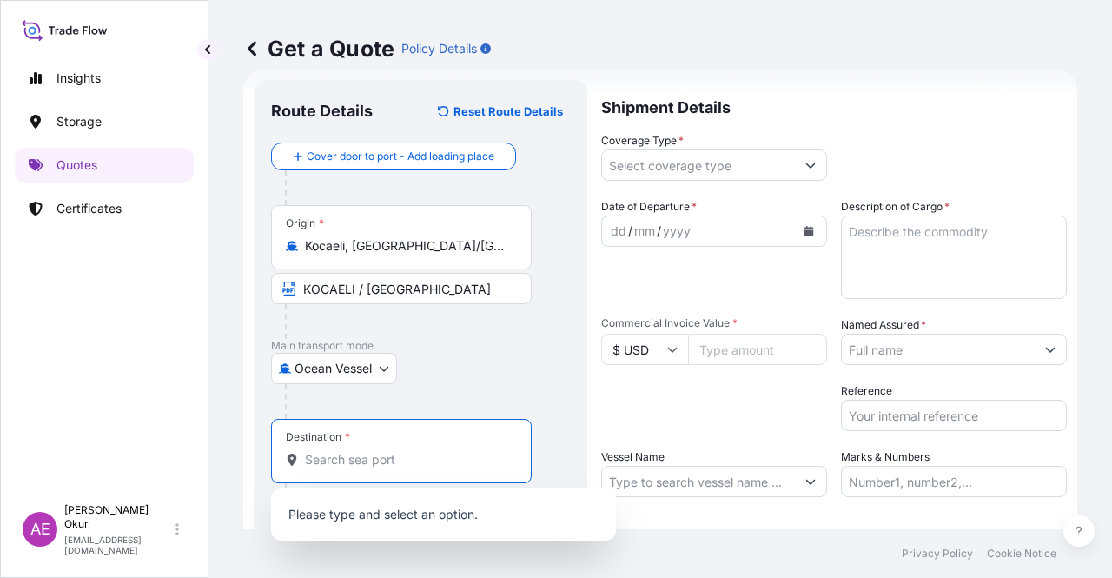
click at [370, 460] on input "Destination *" at bounding box center [407, 459] width 205 height 17
paste input "GENOA"
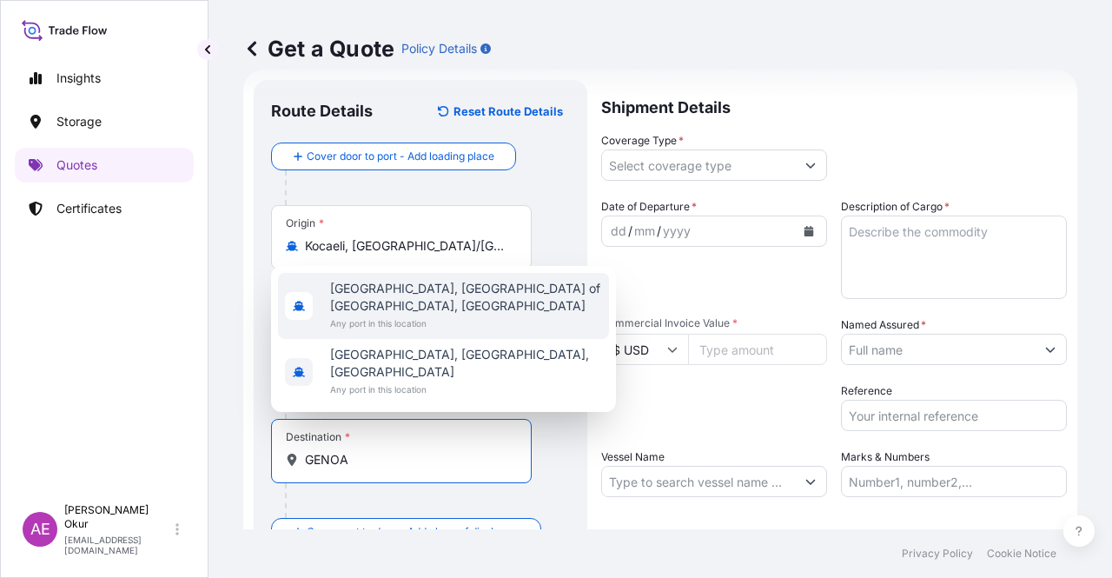
click at [450, 314] on span "[GEOGRAPHIC_DATA], [GEOGRAPHIC_DATA] of [GEOGRAPHIC_DATA], [GEOGRAPHIC_DATA]" at bounding box center [466, 297] width 272 height 35
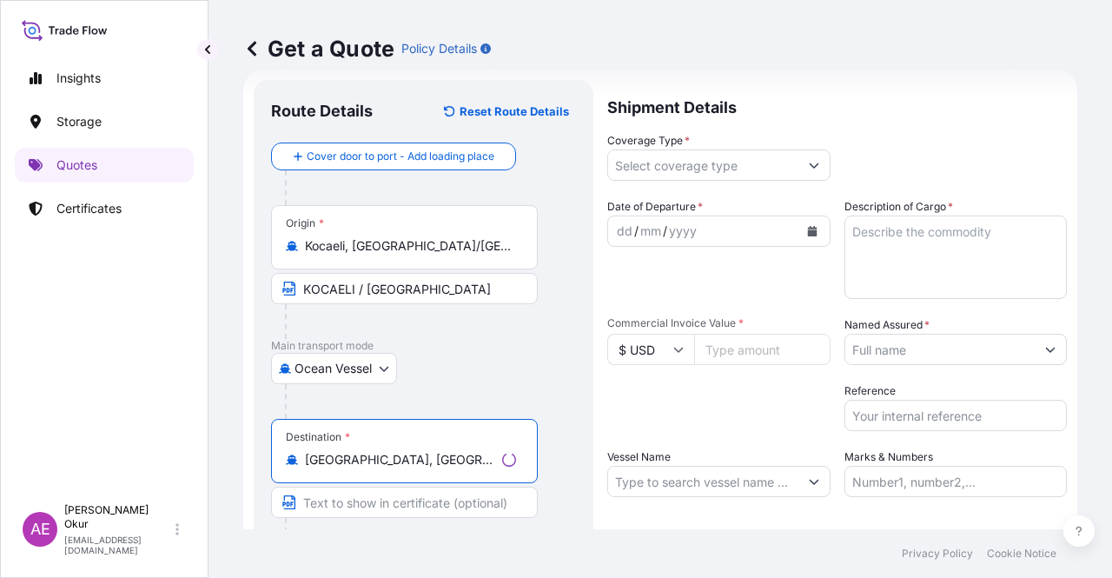
type input "[GEOGRAPHIC_DATA], [GEOGRAPHIC_DATA] of [GEOGRAPHIC_DATA], [GEOGRAPHIC_DATA]"
click at [354, 501] on input "Text to appear on certificate" at bounding box center [404, 501] width 267 height 31
paste input "GENOA"
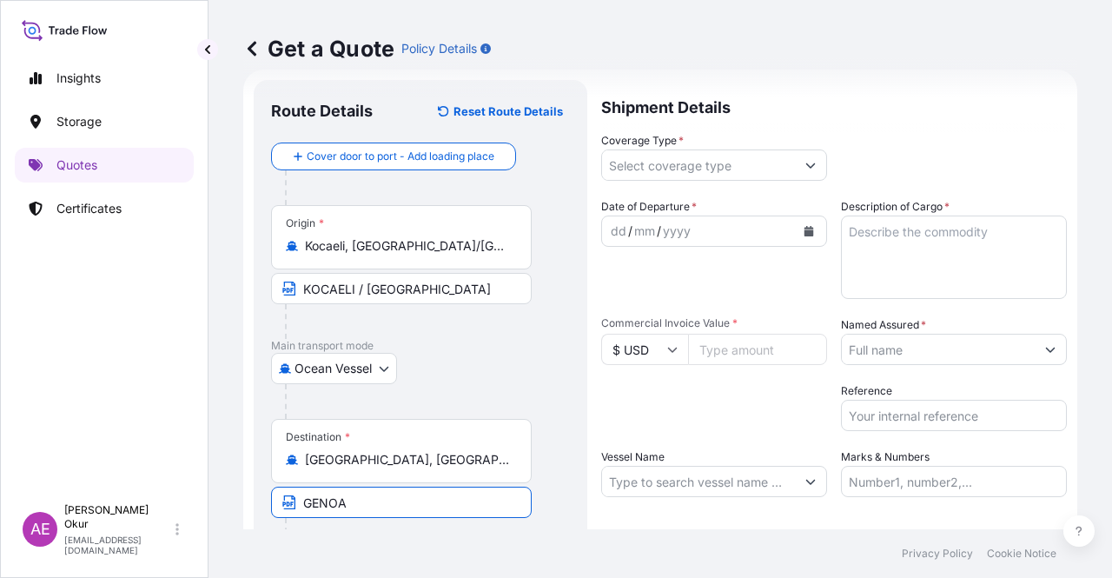
type input "[GEOGRAPHIC_DATA] / [GEOGRAPHIC_DATA]"
drag, startPoint x: 674, startPoint y: 163, endPoint x: 665, endPoint y: 182, distance: 20.2
click at [672, 166] on input "Coverage Type *" at bounding box center [698, 164] width 193 height 31
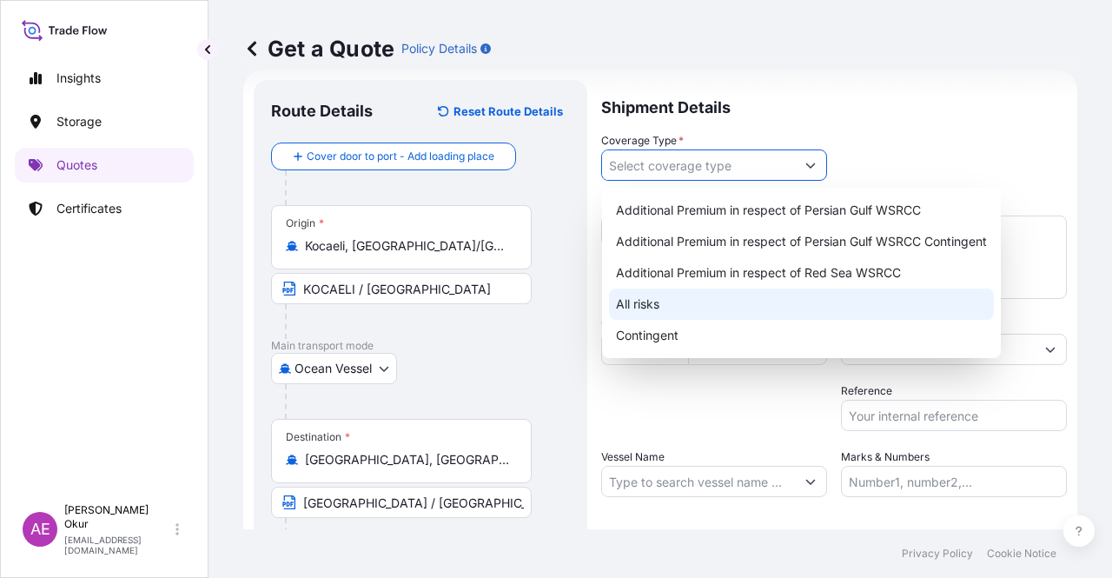
click at [641, 299] on div "All risks" at bounding box center [801, 303] width 385 height 31
type input "All risks"
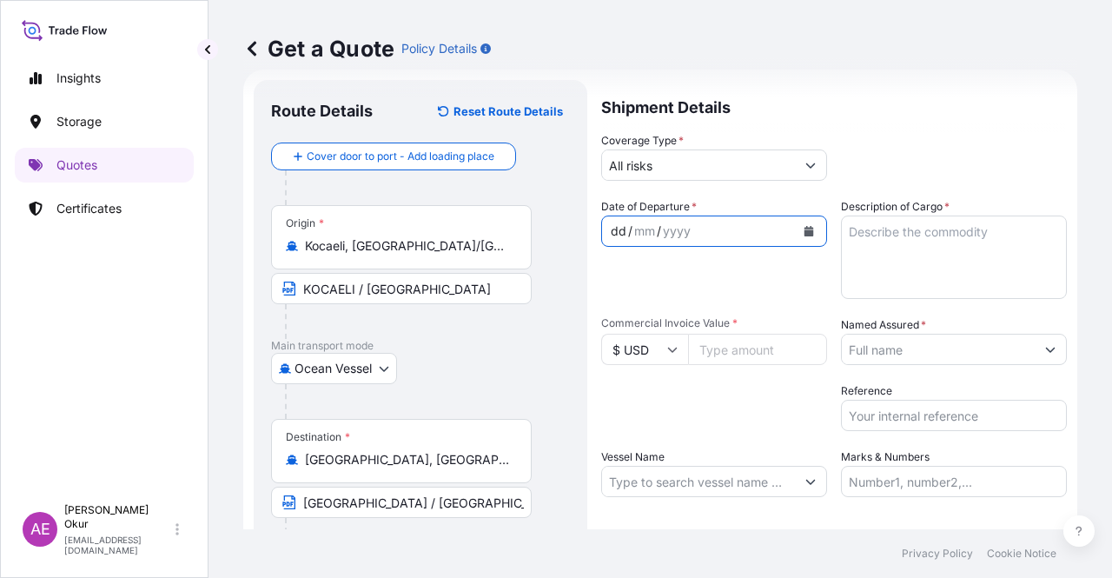
click at [613, 228] on div "dd" at bounding box center [618, 231] width 19 height 21
click at [970, 235] on textarea "Description of Cargo *" at bounding box center [954, 256] width 226 height 83
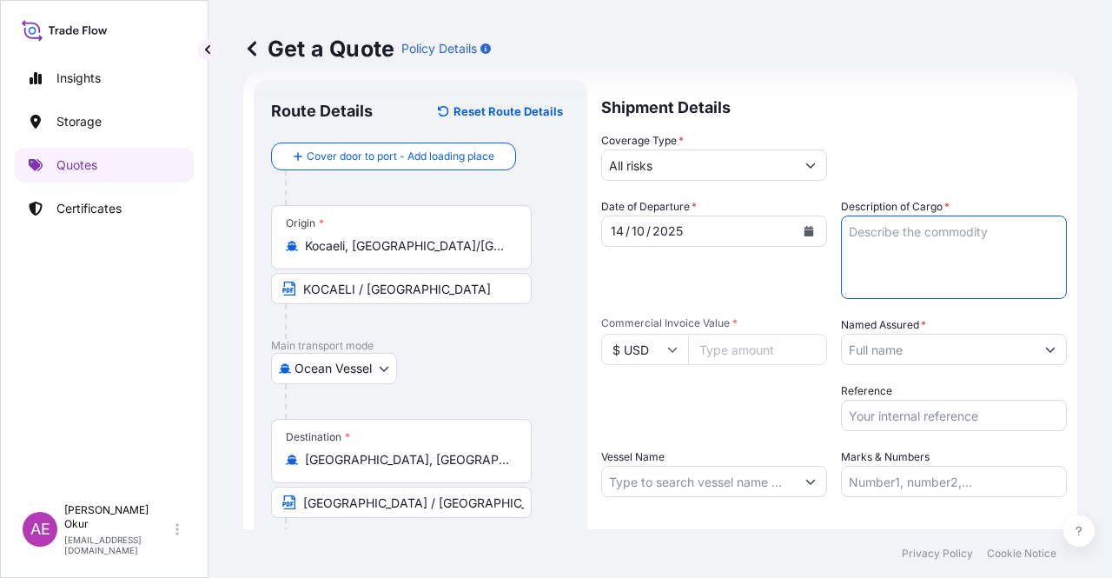
paste textarea "DIOCTYL TEREPHTHALATE"
type textarea "DIOCTYL TEREPHTHALATE"
click at [728, 349] on input "Commercial Invoice Value *" at bounding box center [757, 349] width 139 height 31
type input "62305"
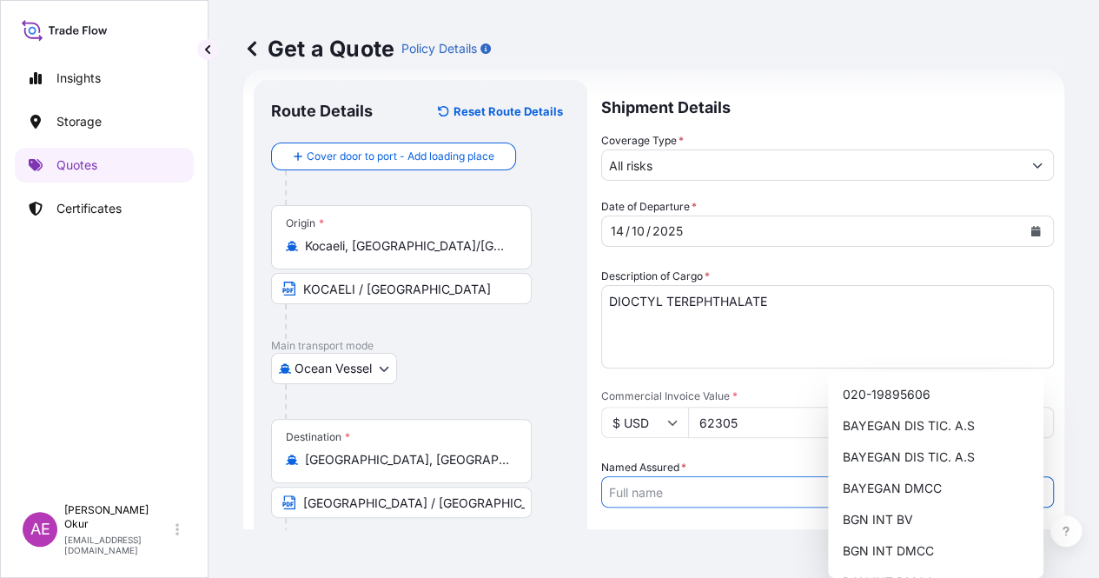
click at [873, 476] on input "Named Assured *" at bounding box center [812, 491] width 420 height 31
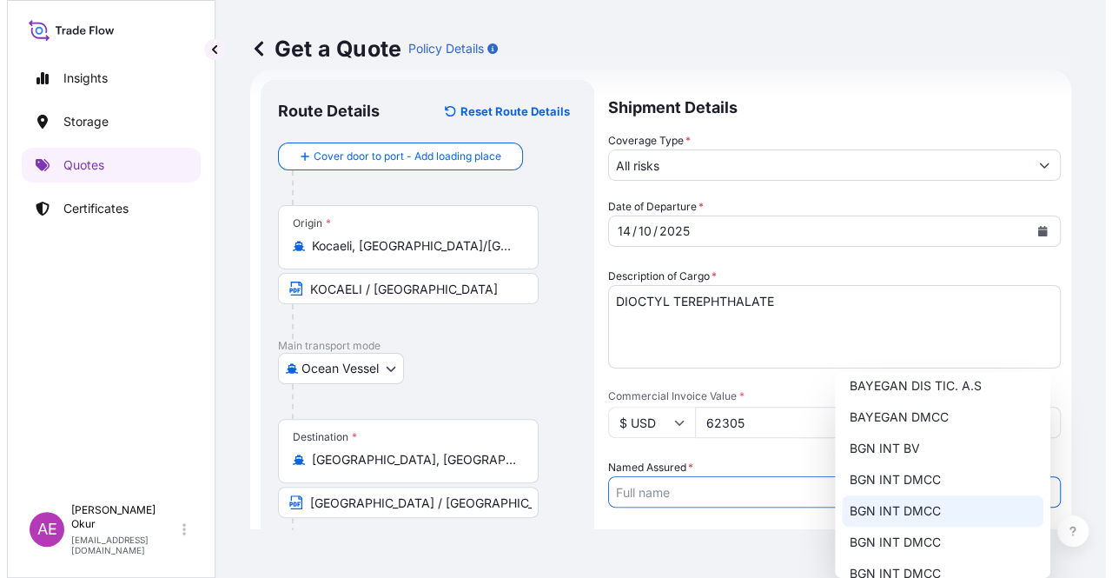
scroll to position [136, 0]
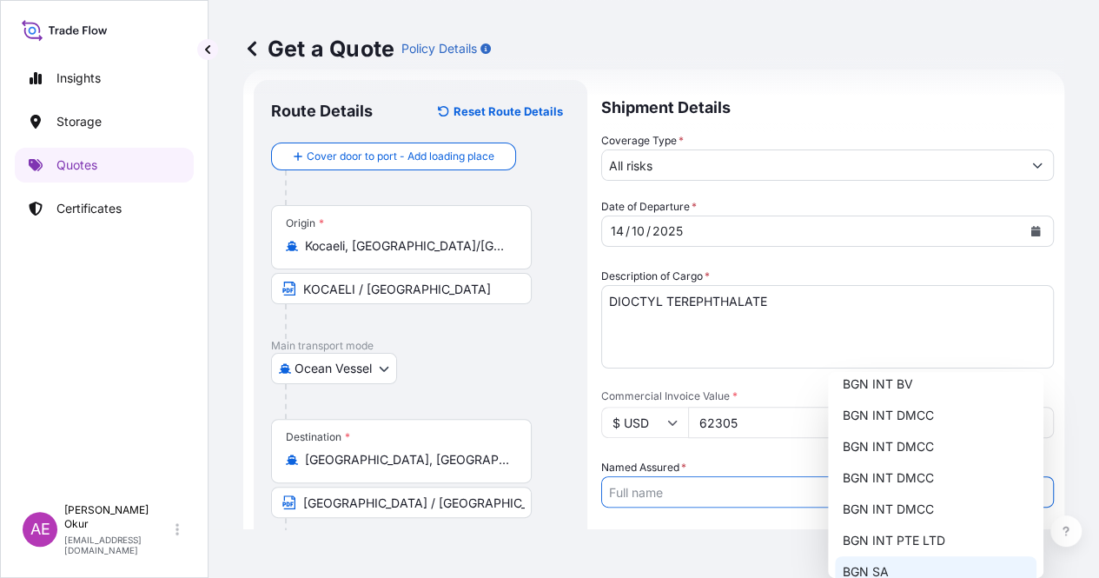
click at [903, 563] on div "BGN SA" at bounding box center [936, 571] width 202 height 31
type input "BGN SA"
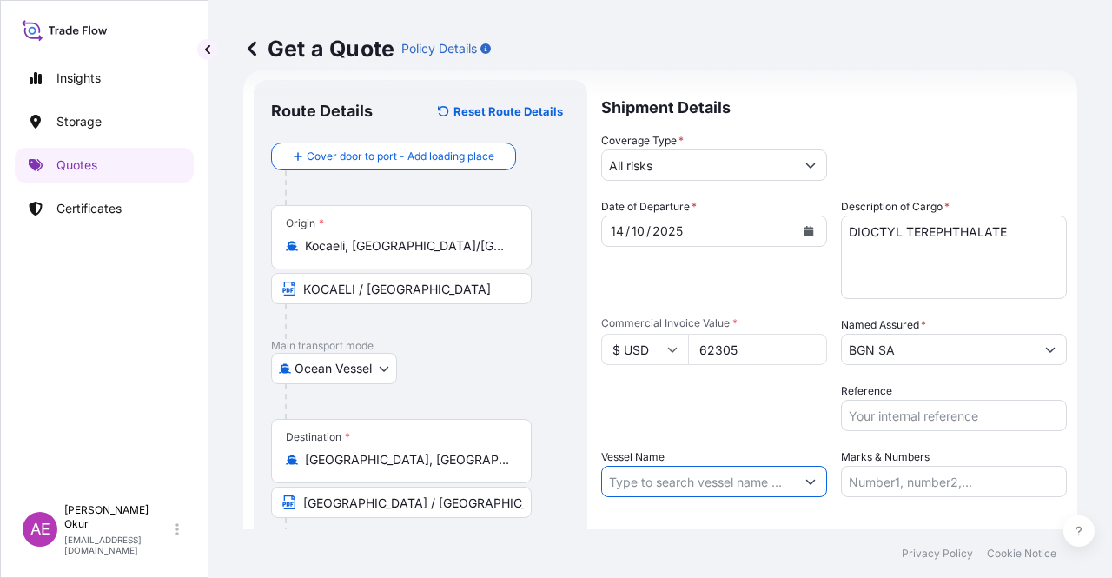
click at [723, 479] on input "Vessel Name" at bounding box center [698, 481] width 193 height 31
paste input "[PERSON_NAME]"
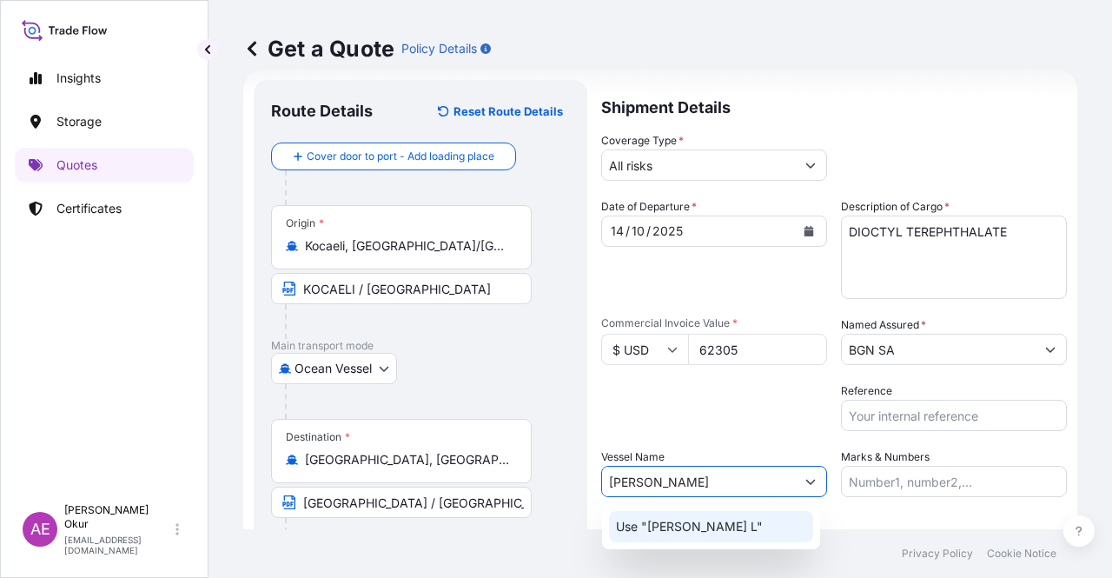
click at [700, 532] on p "Use "[PERSON_NAME] L"" at bounding box center [689, 526] width 147 height 17
type input "[PERSON_NAME]"
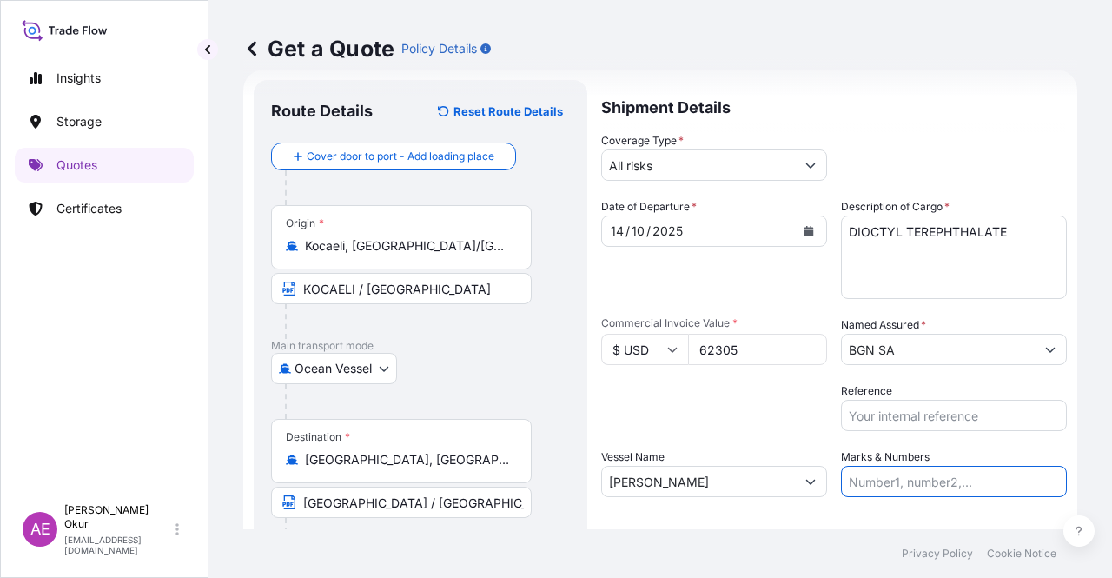
drag, startPoint x: 884, startPoint y: 480, endPoint x: 886, endPoint y: 470, distance: 10.6
click at [884, 480] on input "Marks & Numbers" at bounding box center [954, 481] width 226 height 31
click at [897, 473] on input "Marks & Numbers" at bounding box center [954, 481] width 226 height 31
drag, startPoint x: 956, startPoint y: 480, endPoint x: 884, endPoint y: 481, distance: 72.1
click at [884, 481] on input "PO NO:25Y0247500 Quantity M/[PERSON_NAME]: 24.273,16 Premium: USD 2.232,16" at bounding box center [954, 481] width 226 height 31
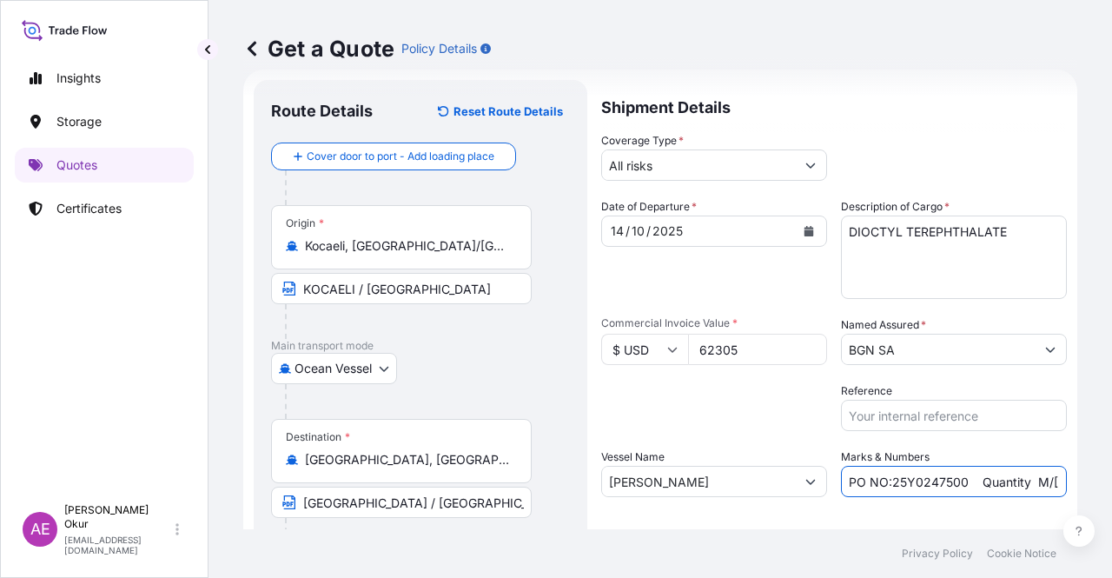
paste input "09000086 – 2509000088"
drag, startPoint x: 982, startPoint y: 475, endPoint x: 1111, endPoint y: 477, distance: 129.5
click at [1111, 477] on div "Get a Quote Policy Details Route Details Reset Route Details Cover door to port…" at bounding box center [659, 264] width 903 height 529
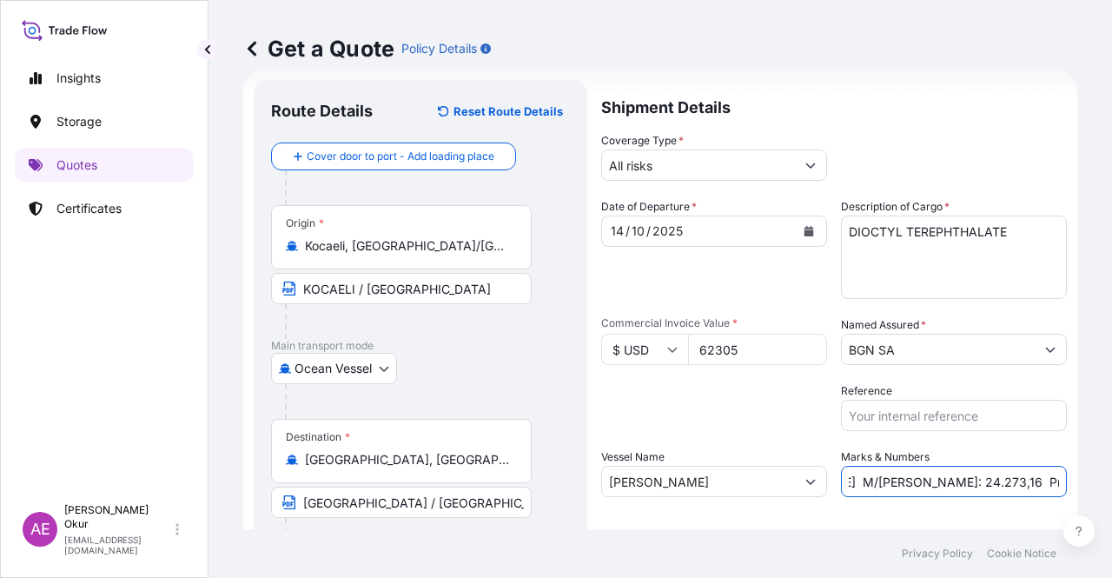
click at [982, 476] on input "PO NO:2509000086 – 2509000088 [PERSON_NAME] M/[PERSON_NAME]: 24.273,16 Premium:…" at bounding box center [954, 481] width 226 height 31
drag, startPoint x: 850, startPoint y: 479, endPoint x: 904, endPoint y: 476, distance: 53.9
click at [904, 476] on input "PO NO:2509000086 – 2509000088 [PERSON_NAME] M/[PERSON_NAME]: 24.273,16 Premium:…" at bounding box center [954, 481] width 226 height 31
paste input "48,000"
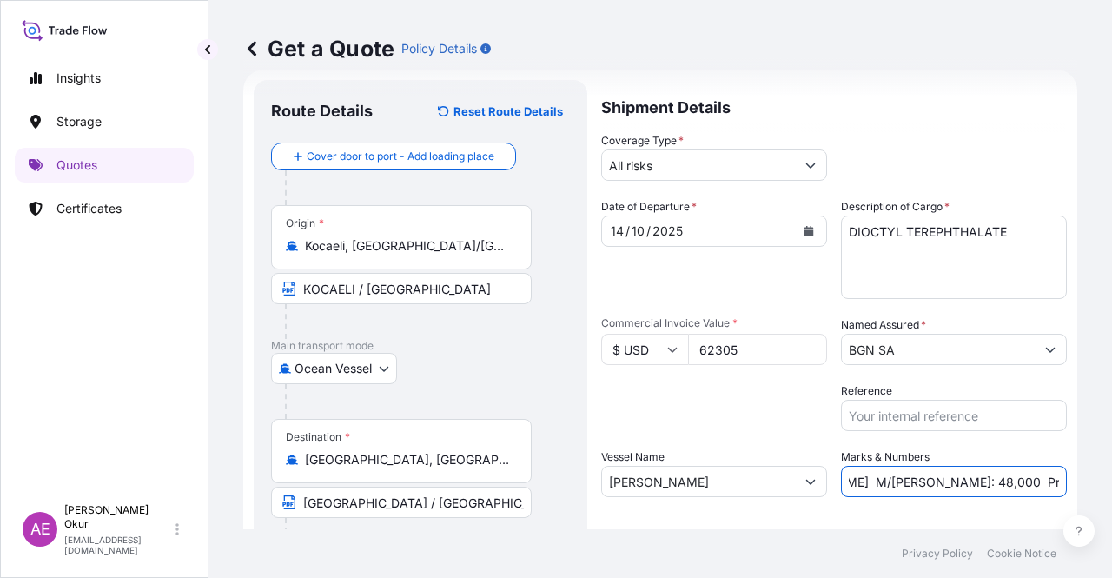
drag, startPoint x: 983, startPoint y: 486, endPoint x: 1102, endPoint y: 479, distance: 118.4
click at [1102, 479] on div "Get a Quote Policy Details Route Details Reset Route Details Cover door to port…" at bounding box center [659, 264] width 903 height 529
drag, startPoint x: 999, startPoint y: 474, endPoint x: 1108, endPoint y: 482, distance: 109.7
click at [1111, 484] on div "Get a Quote Policy Details Route Details Reset Route Details Cover door to port…" at bounding box center [659, 264] width 903 height 529
click at [1020, 479] on input "PO NO:2509000086 – 2509000088 [PERSON_NAME] M/[PERSON_NAME]: 48,000 Premium: US…" at bounding box center [954, 481] width 226 height 31
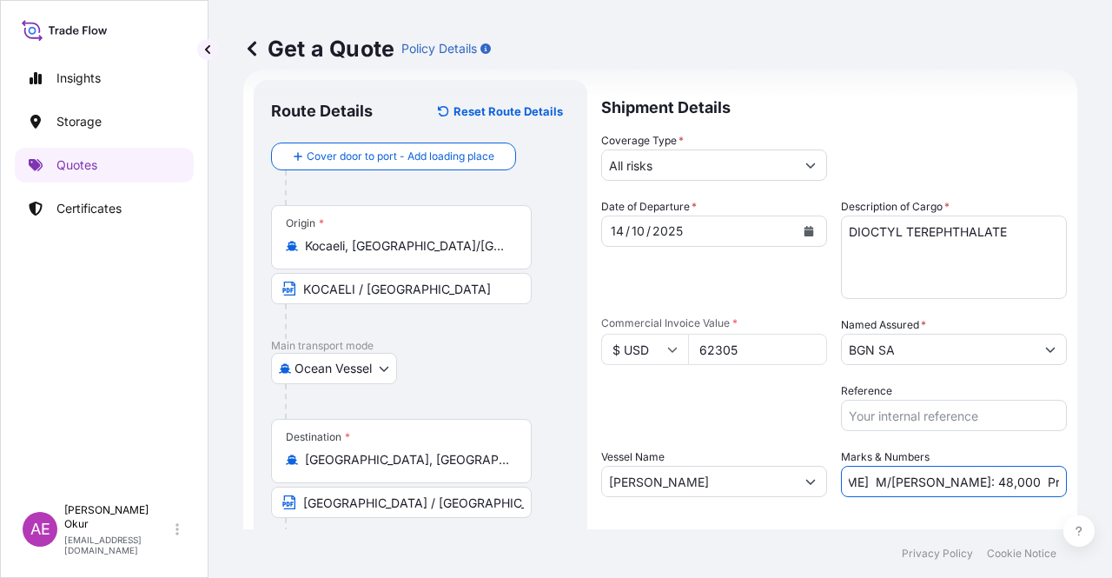
drag, startPoint x: 994, startPoint y: 479, endPoint x: 1111, endPoint y: 481, distance: 117.3
click at [1111, 481] on div "Get a Quote Policy Details Route Details Reset Route Details Cover door to port…" at bounding box center [659, 264] width 903 height 529
click at [990, 477] on input "PO NO:2509000086 – 2509000088 [PERSON_NAME] M/[PERSON_NAME]: 48,000 Premium: US…" at bounding box center [954, 481] width 226 height 31
drag, startPoint x: 999, startPoint y: 483, endPoint x: 1111, endPoint y: 479, distance: 112.1
click at [1111, 480] on div "Get a Quote Policy Details Route Details Reset Route Details Cover door to port…" at bounding box center [659, 264] width 903 height 529
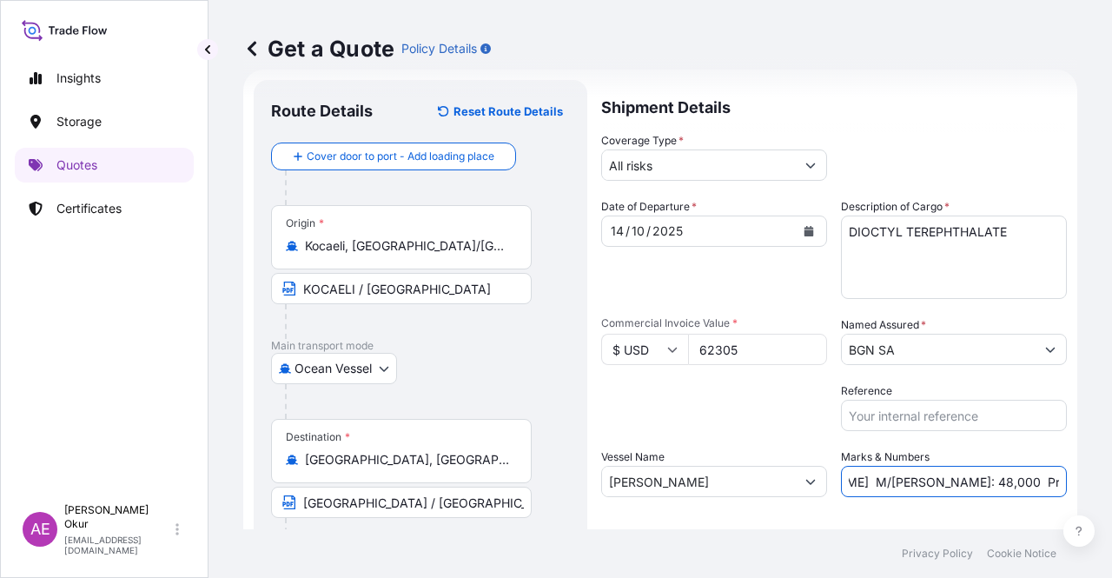
paste input "6,85"
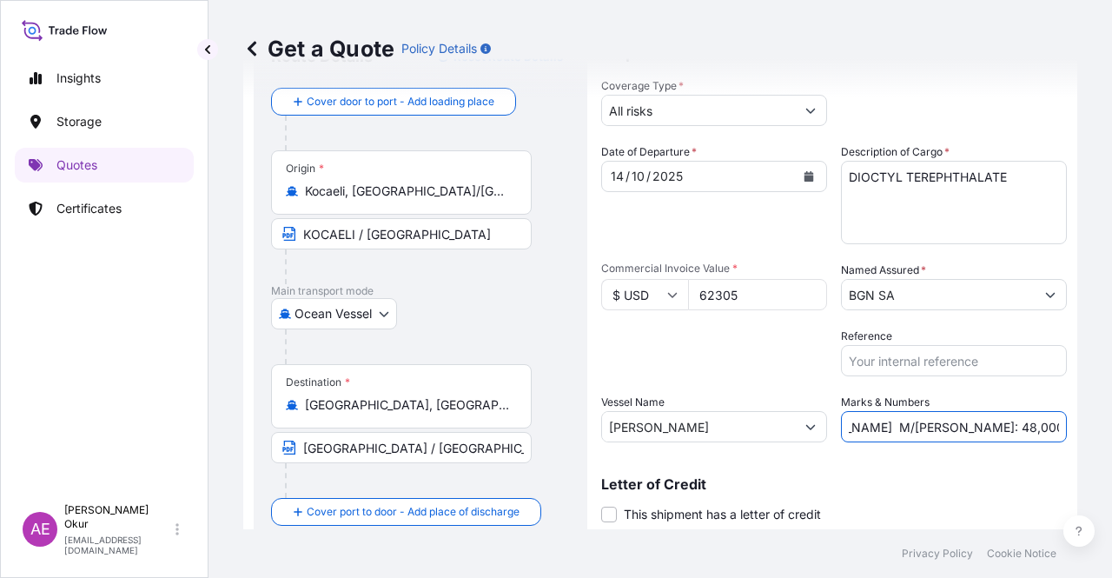
scroll to position [135, 0]
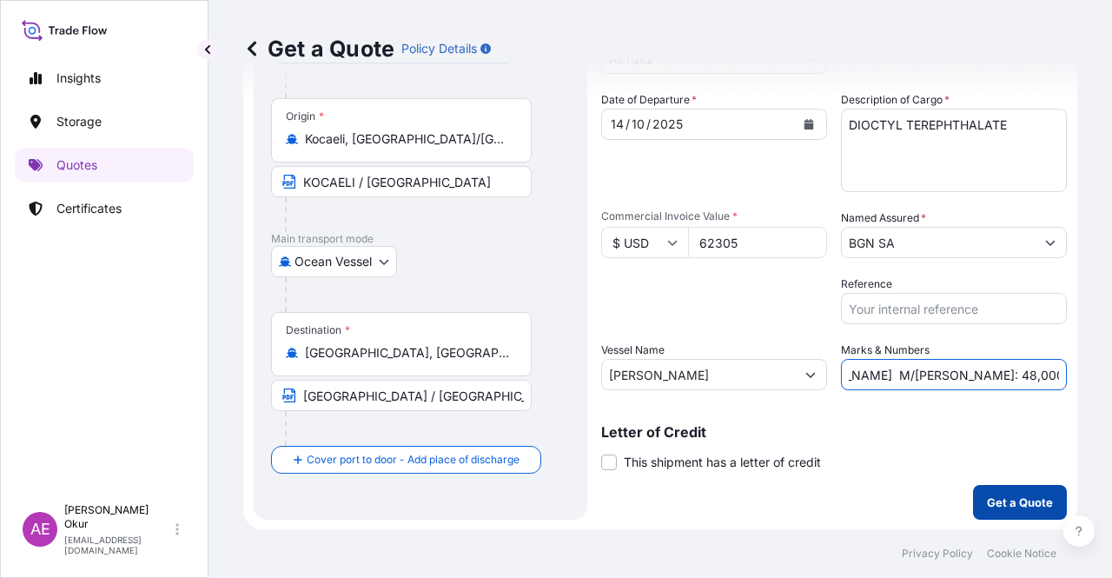
type input "PO NO:2509000086 – 2509000088 [PERSON_NAME] M/[PERSON_NAME]: 48,000 Premium: US…"
click at [1001, 500] on p "Get a Quote" at bounding box center [1020, 501] width 66 height 17
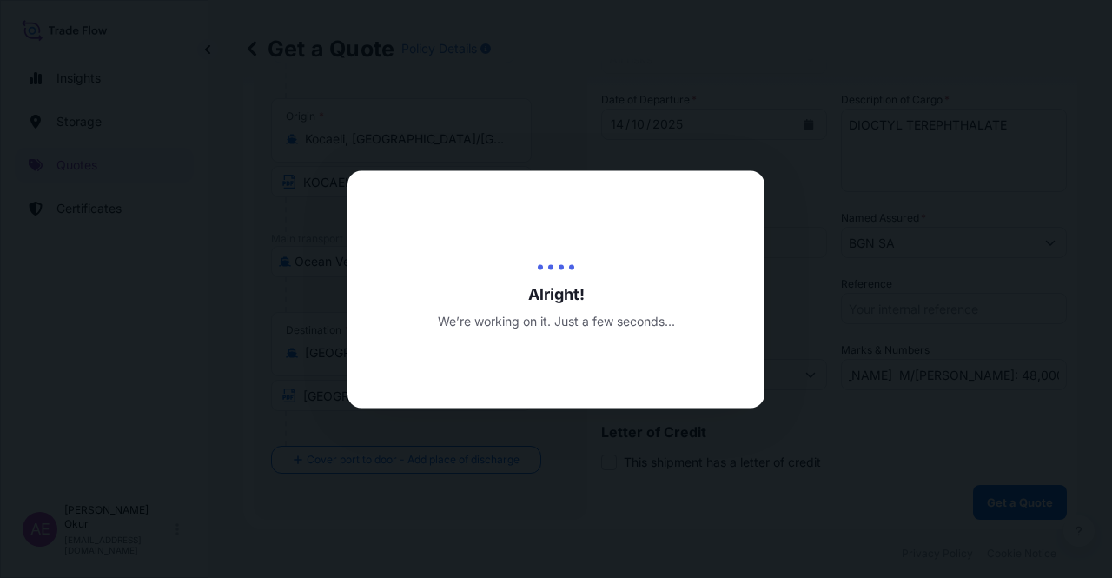
scroll to position [0, 0]
select select "Ocean Vessel"
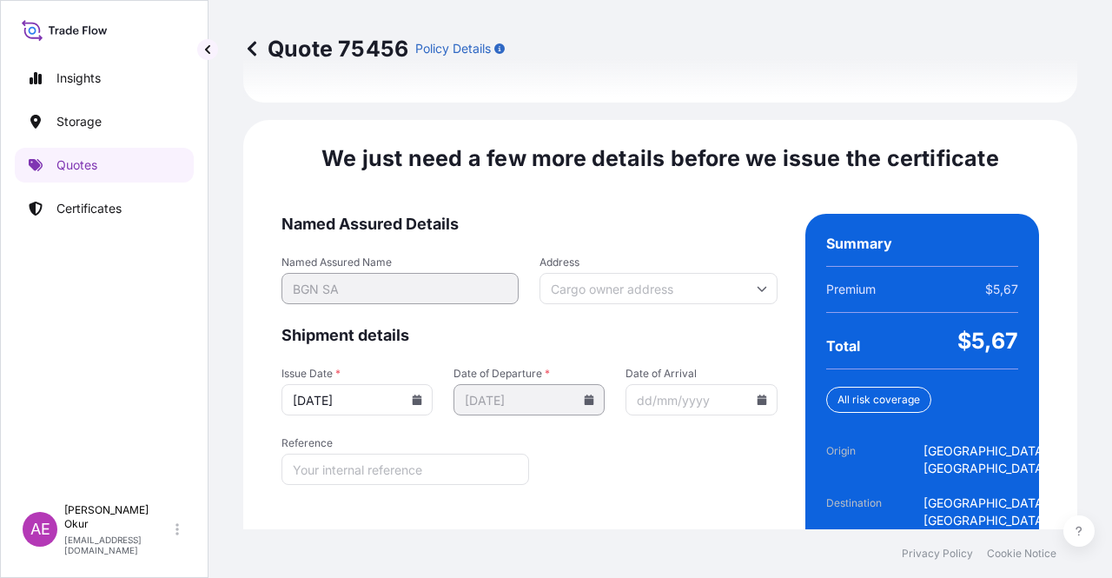
scroll to position [2175, 0]
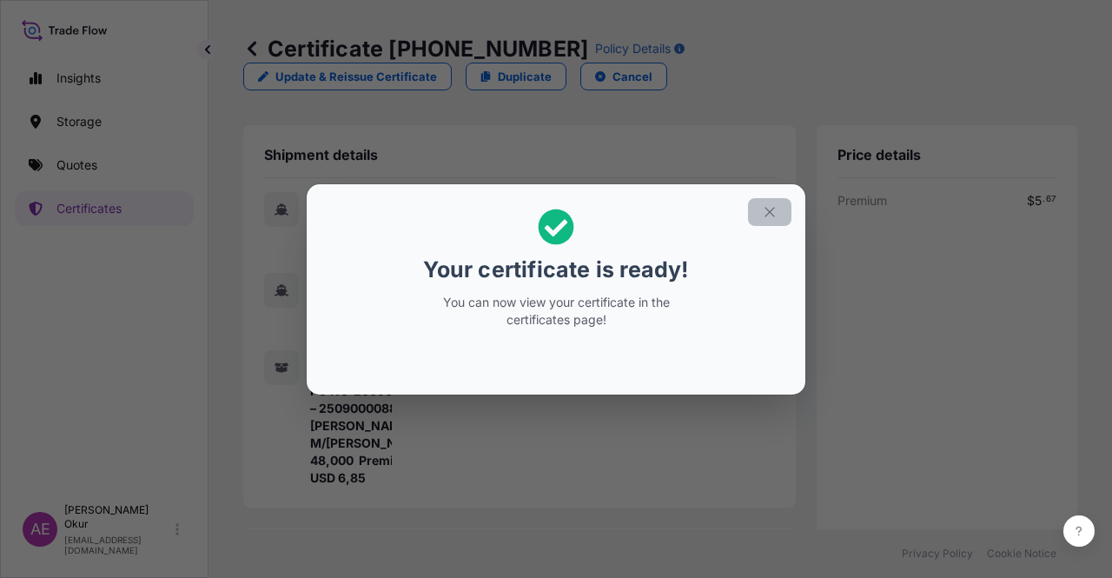
click at [768, 210] on icon "button" at bounding box center [770, 212] width 16 height 16
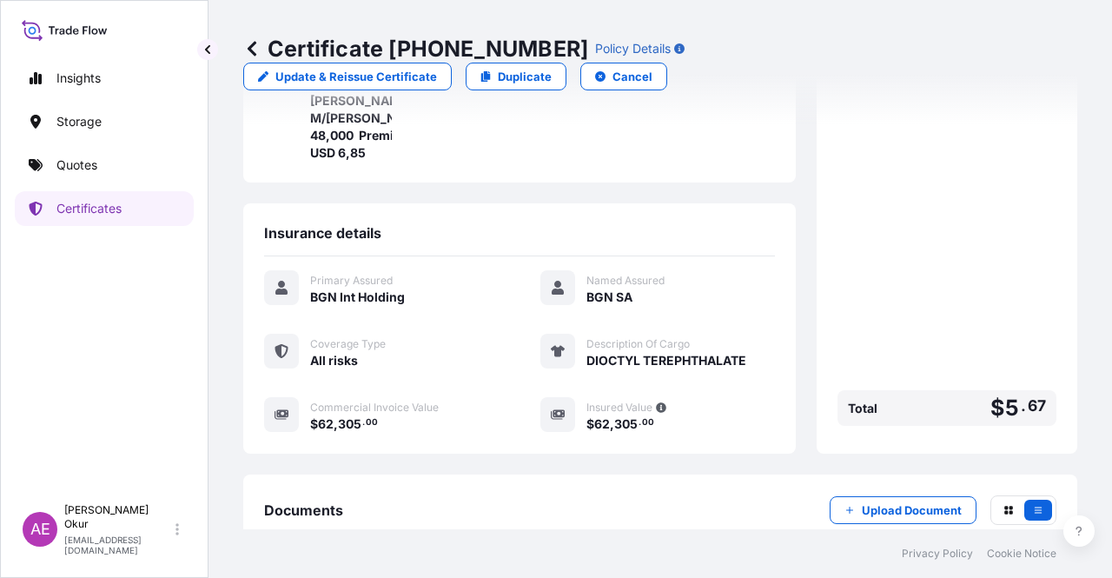
scroll to position [434, 0]
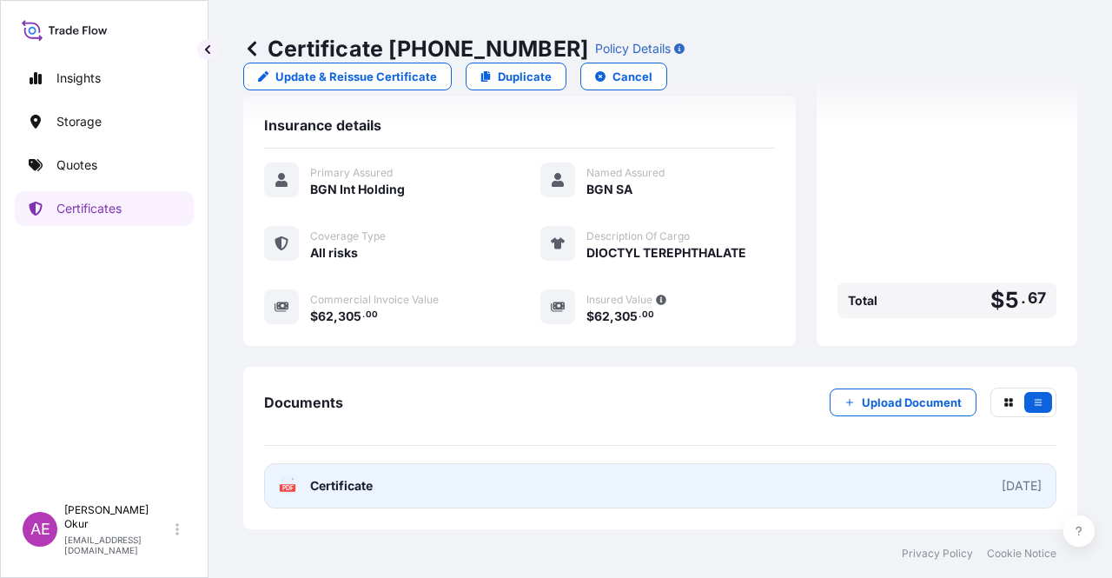
click at [351, 476] on link "PDF Certificate [DATE]" at bounding box center [660, 485] width 792 height 45
